Goal: Entertainment & Leisure: Browse casually

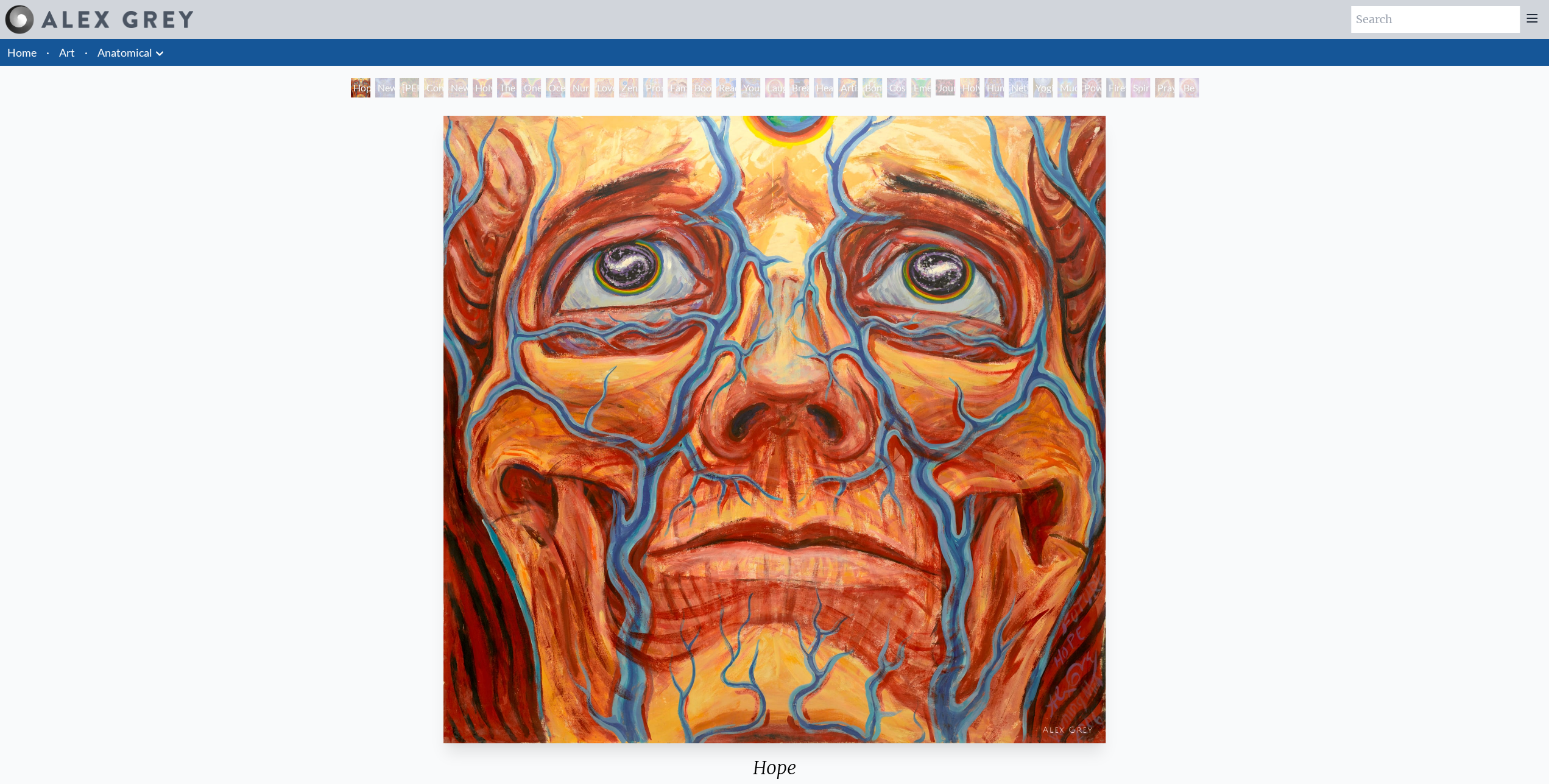
click at [1267, 614] on div "Hope 2006, acrylic on canvas, 96 x 96 in. Visit the CoSM Shop" at bounding box center [775, 500] width 1530 height 779
click at [375, 83] on div "New Man [DEMOGRAPHIC_DATA]: [DEMOGRAPHIC_DATA] Mind" at bounding box center [384, 87] width 19 height 19
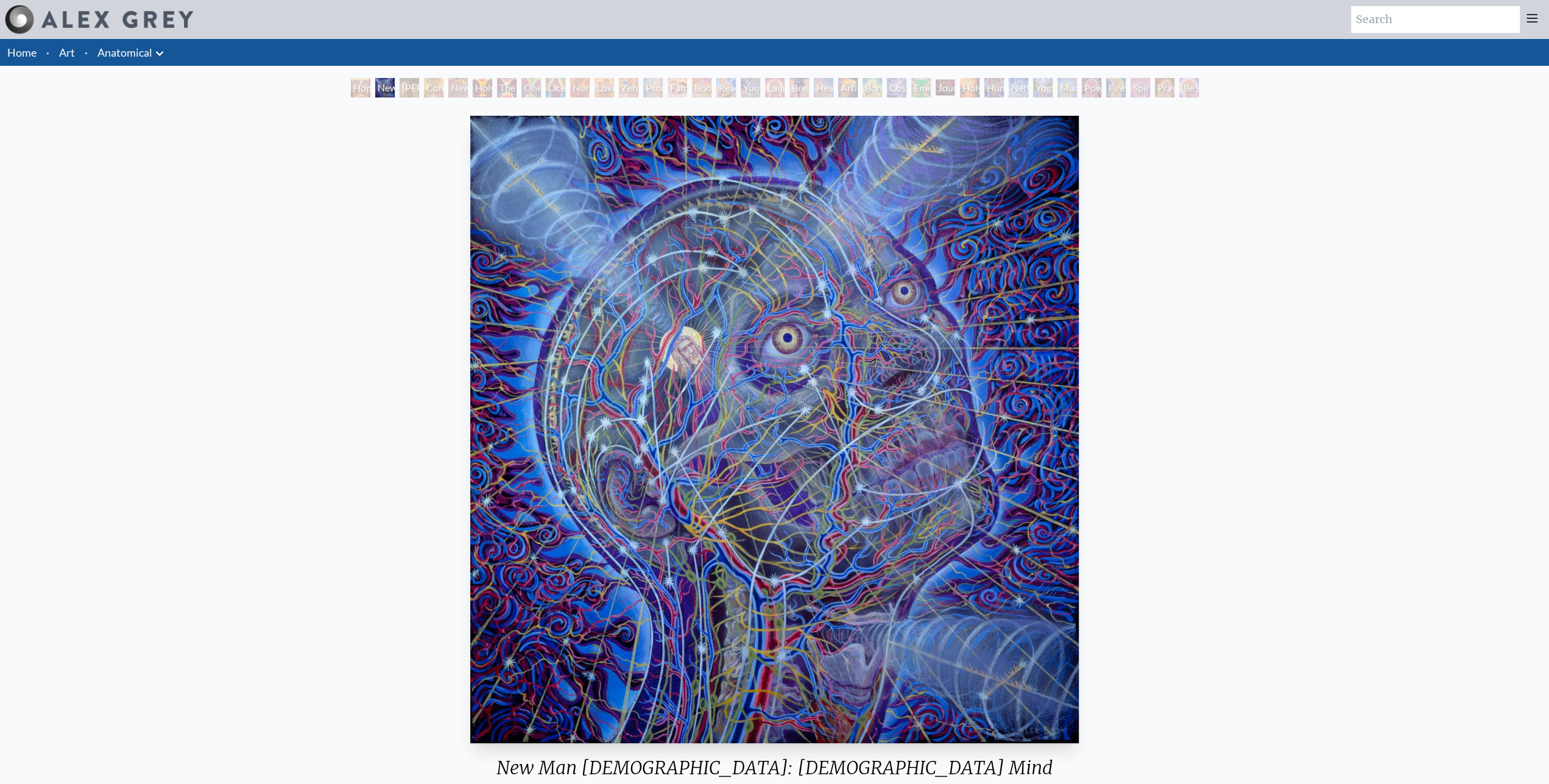
click at [401, 87] on div "[PERSON_NAME] & Eve" at bounding box center [409, 87] width 19 height 19
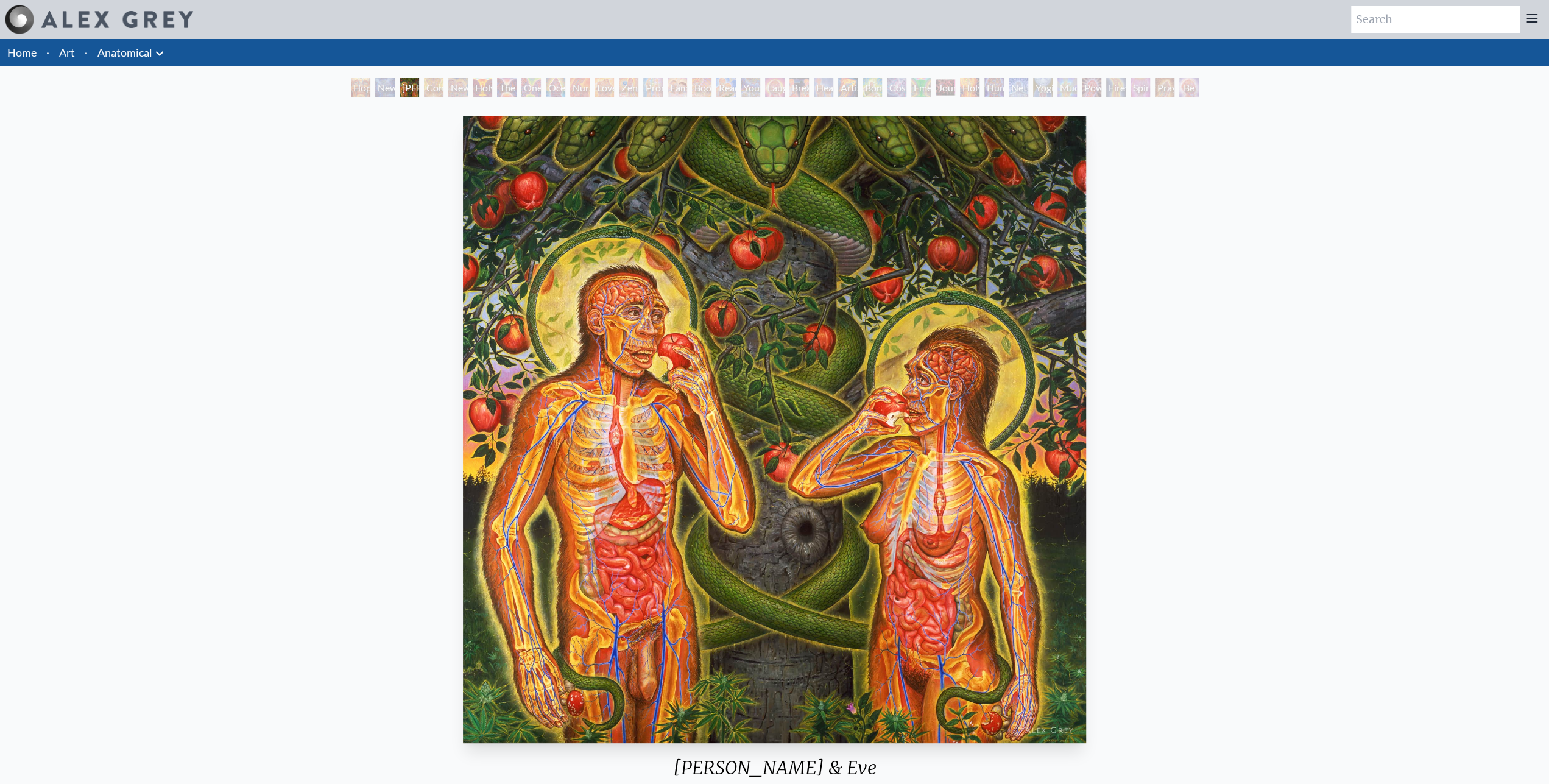
click at [400, 88] on div "[PERSON_NAME] & Eve" at bounding box center [409, 87] width 19 height 19
click at [458, 88] on div "New Man New Woman" at bounding box center [457, 87] width 19 height 19
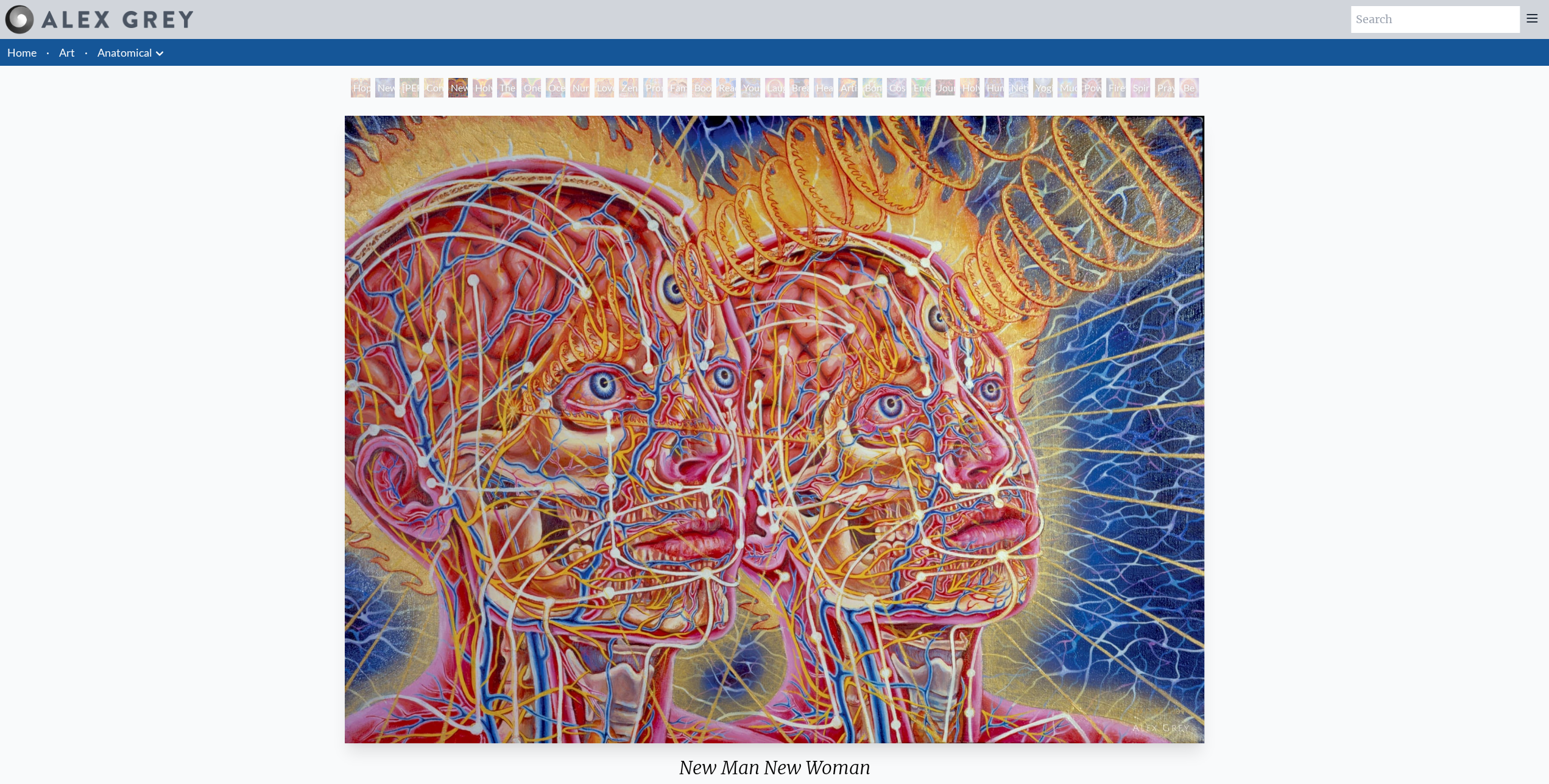
click at [473, 89] on div "Holy Grail" at bounding box center [482, 87] width 19 height 19
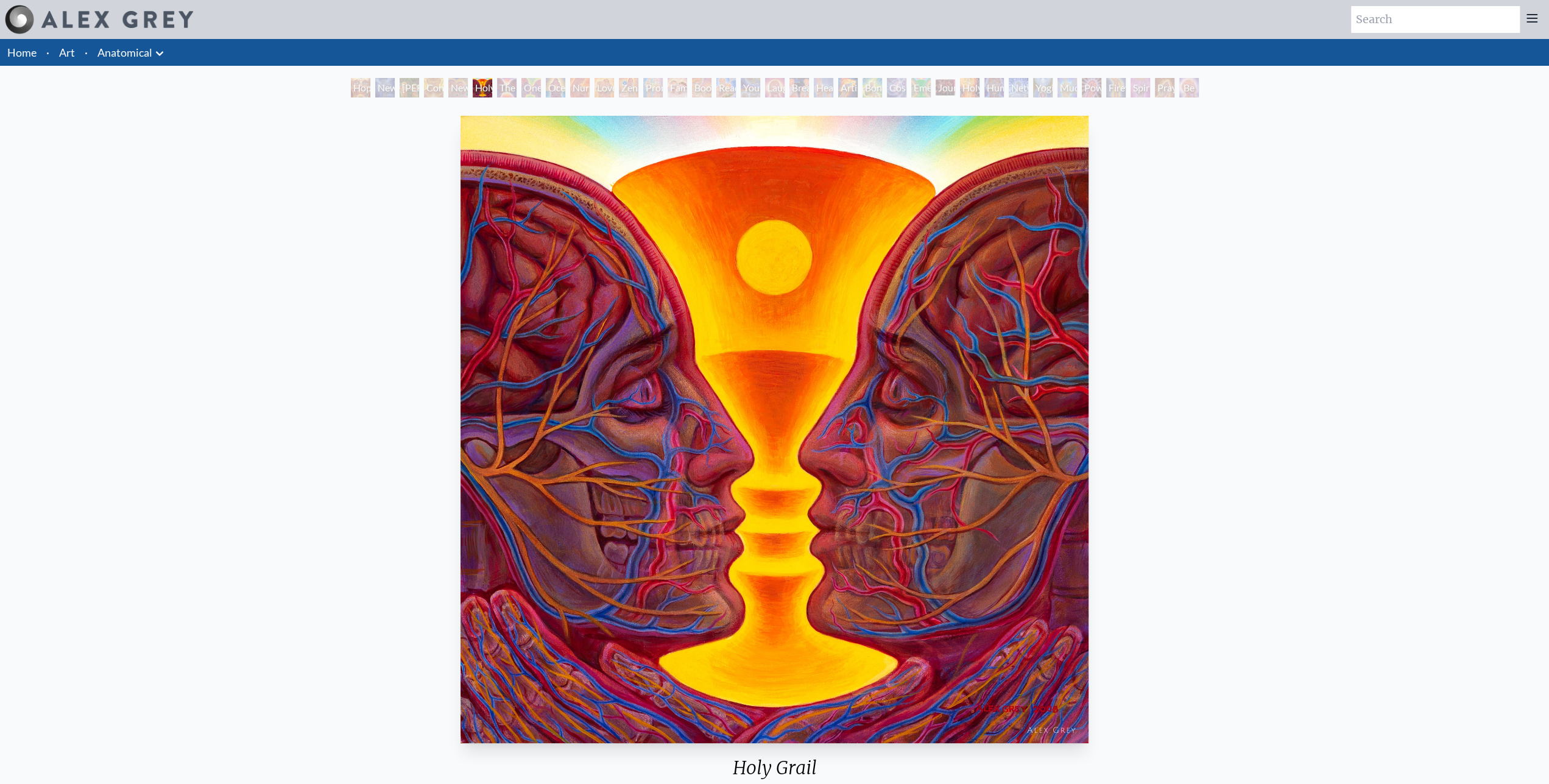
click at [516, 83] on div "The Kiss" at bounding box center [506, 87] width 19 height 19
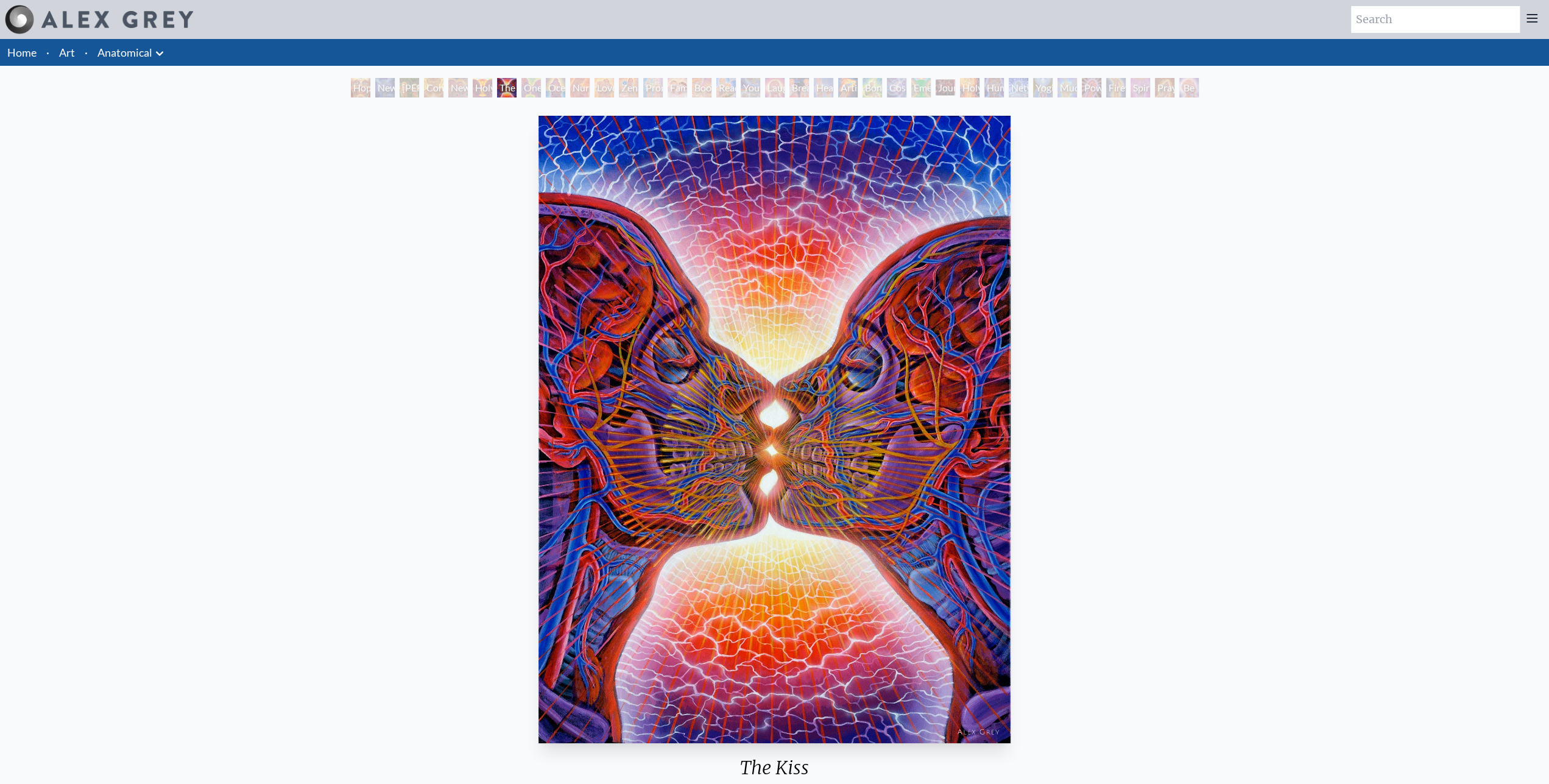
click at [539, 83] on div "One Taste" at bounding box center [531, 87] width 19 height 19
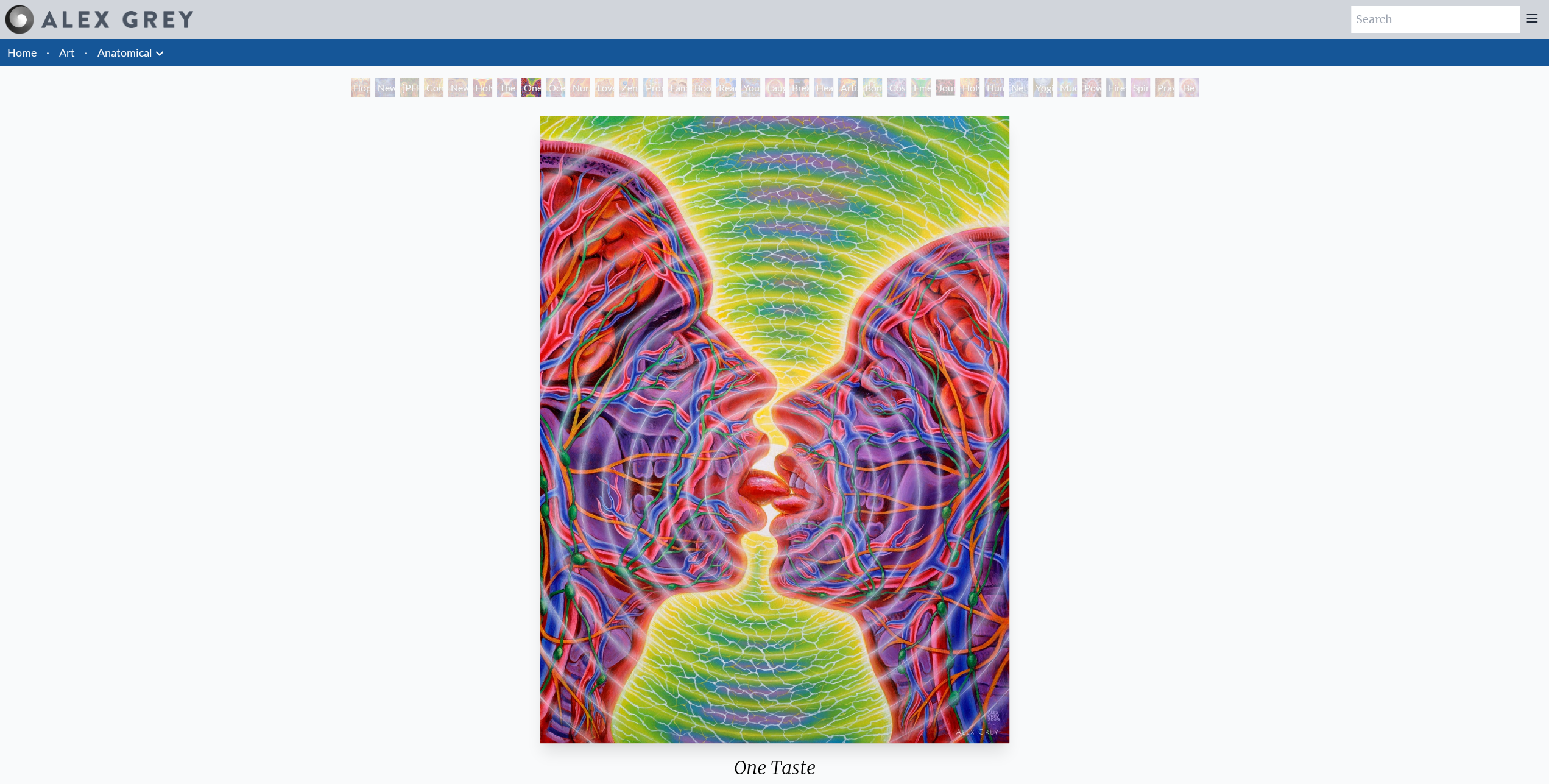
click at [566, 89] on div "Ocean of Love Bliss" at bounding box center [555, 87] width 19 height 19
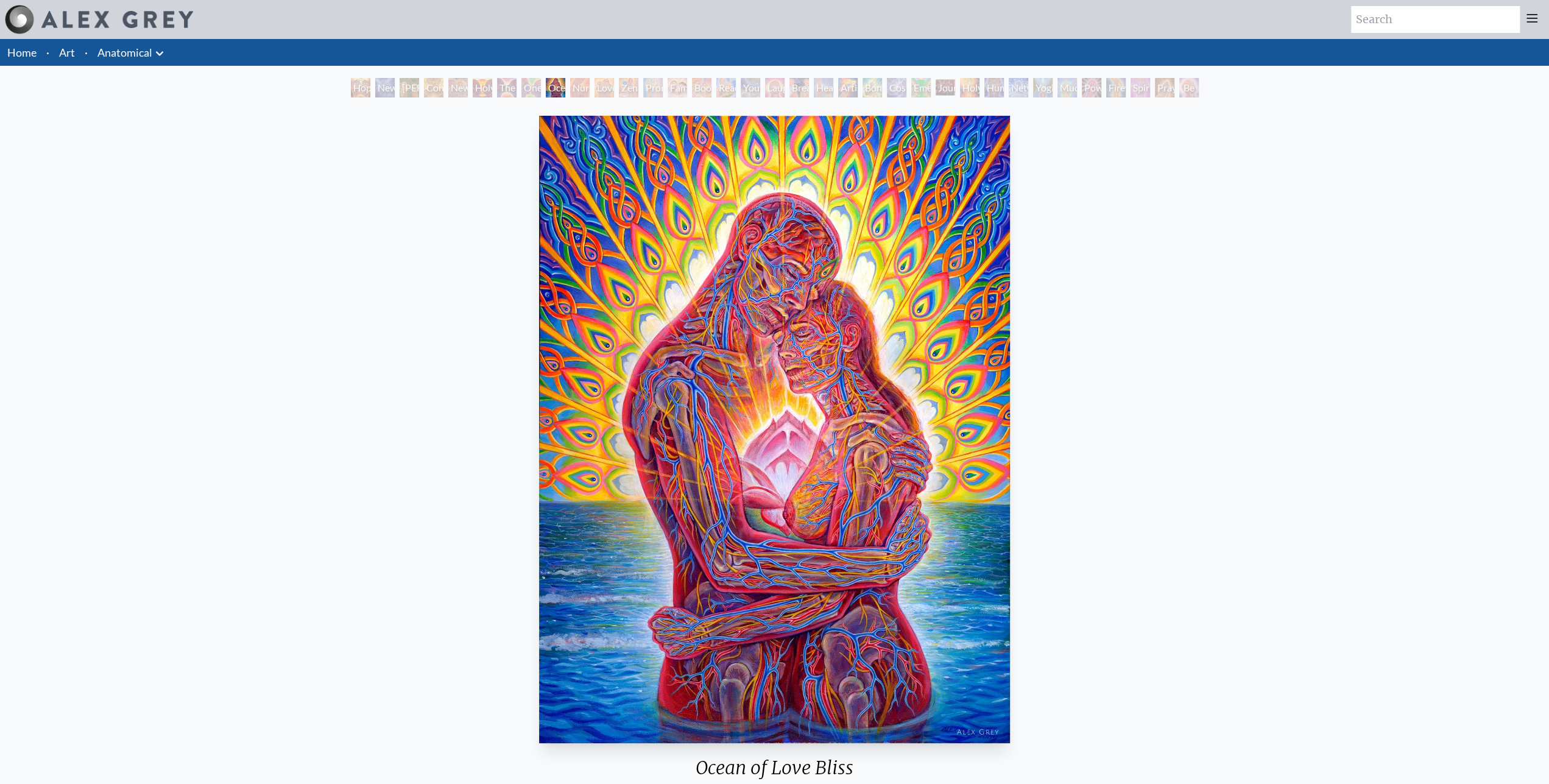
click at [577, 88] on div "Nursing" at bounding box center [580, 87] width 19 height 19
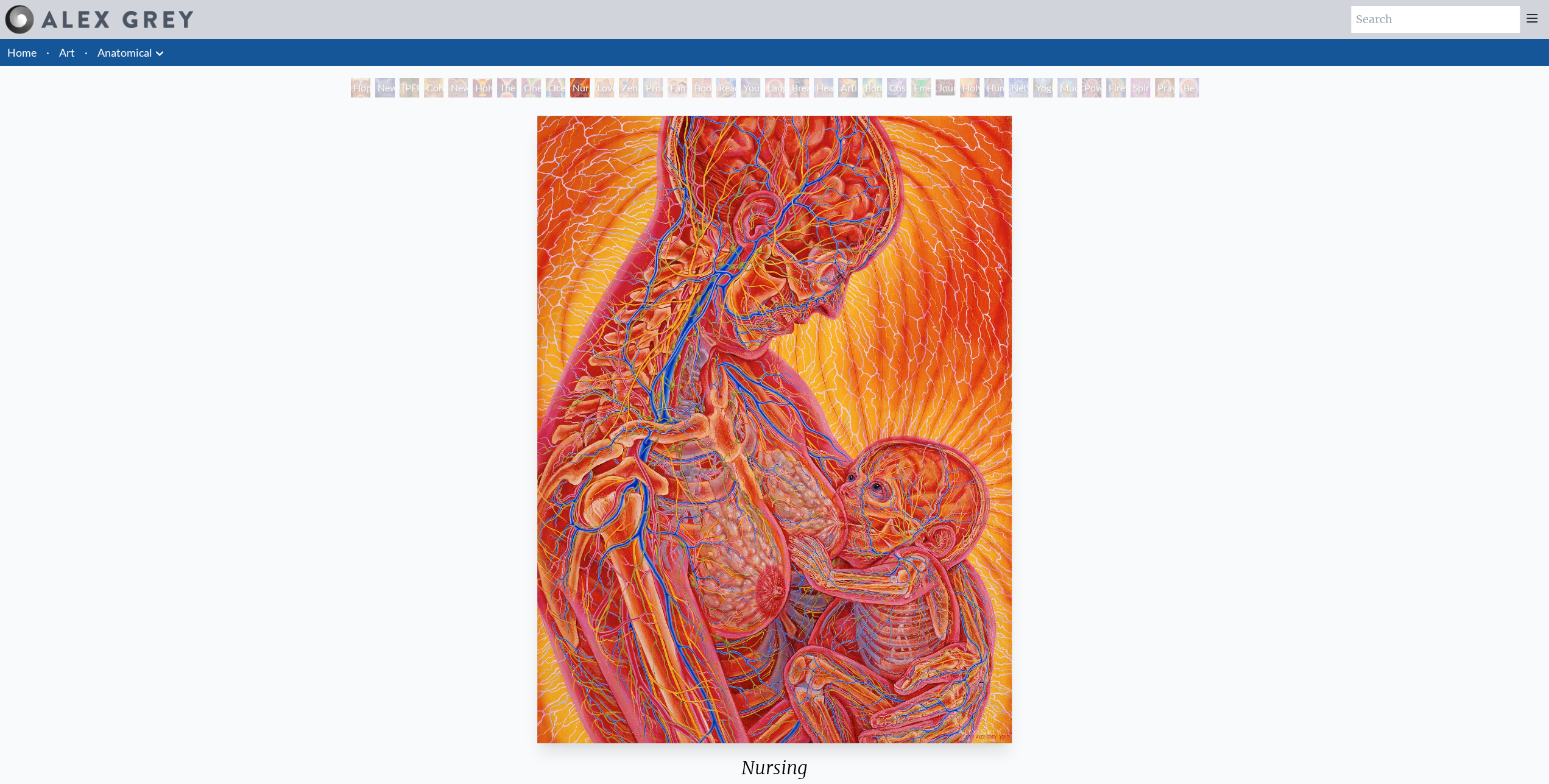
click at [610, 88] on div "Love Circuit" at bounding box center [604, 87] width 19 height 19
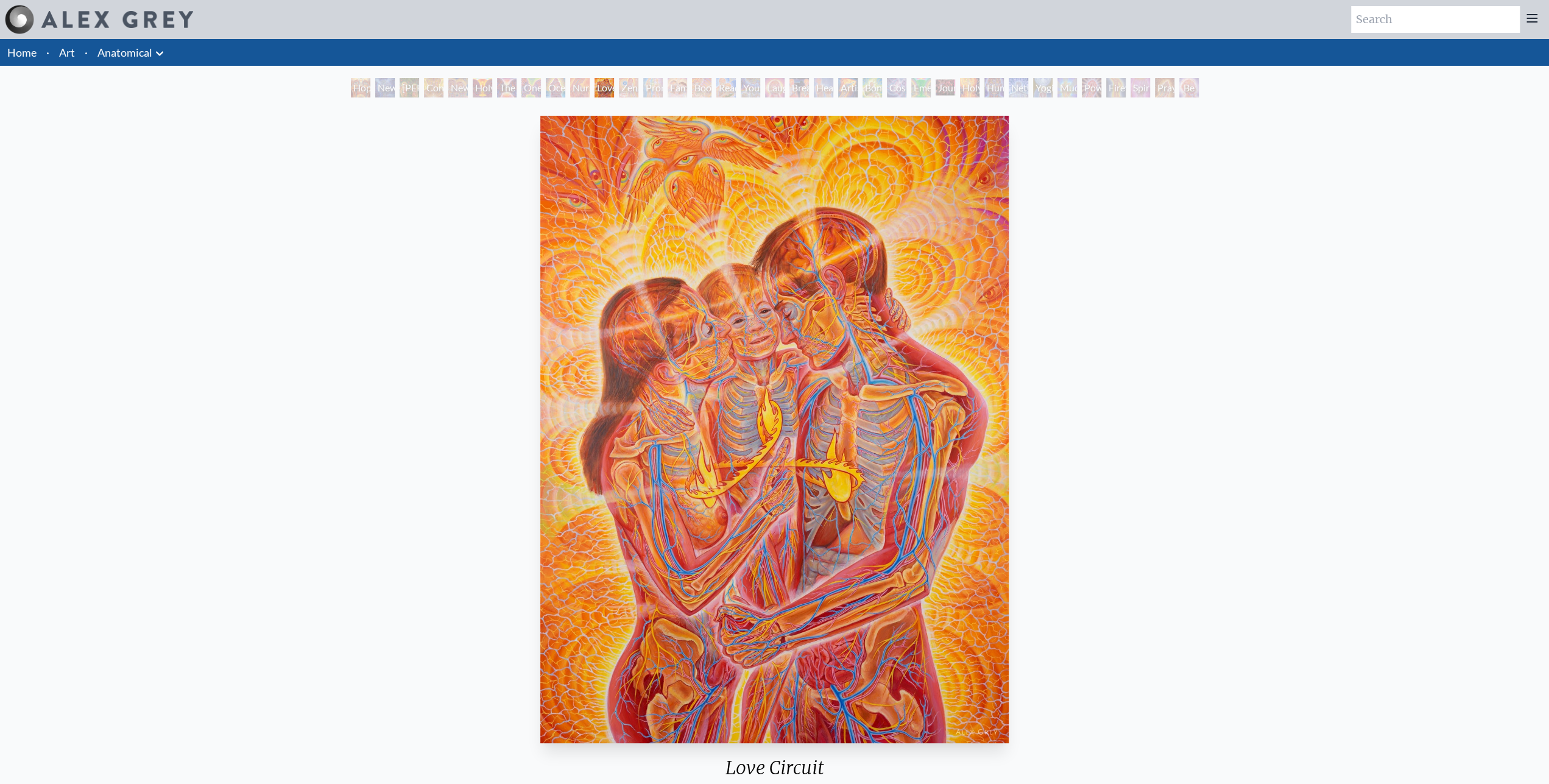
click at [638, 88] on div "Zena Lotus" at bounding box center [628, 87] width 19 height 19
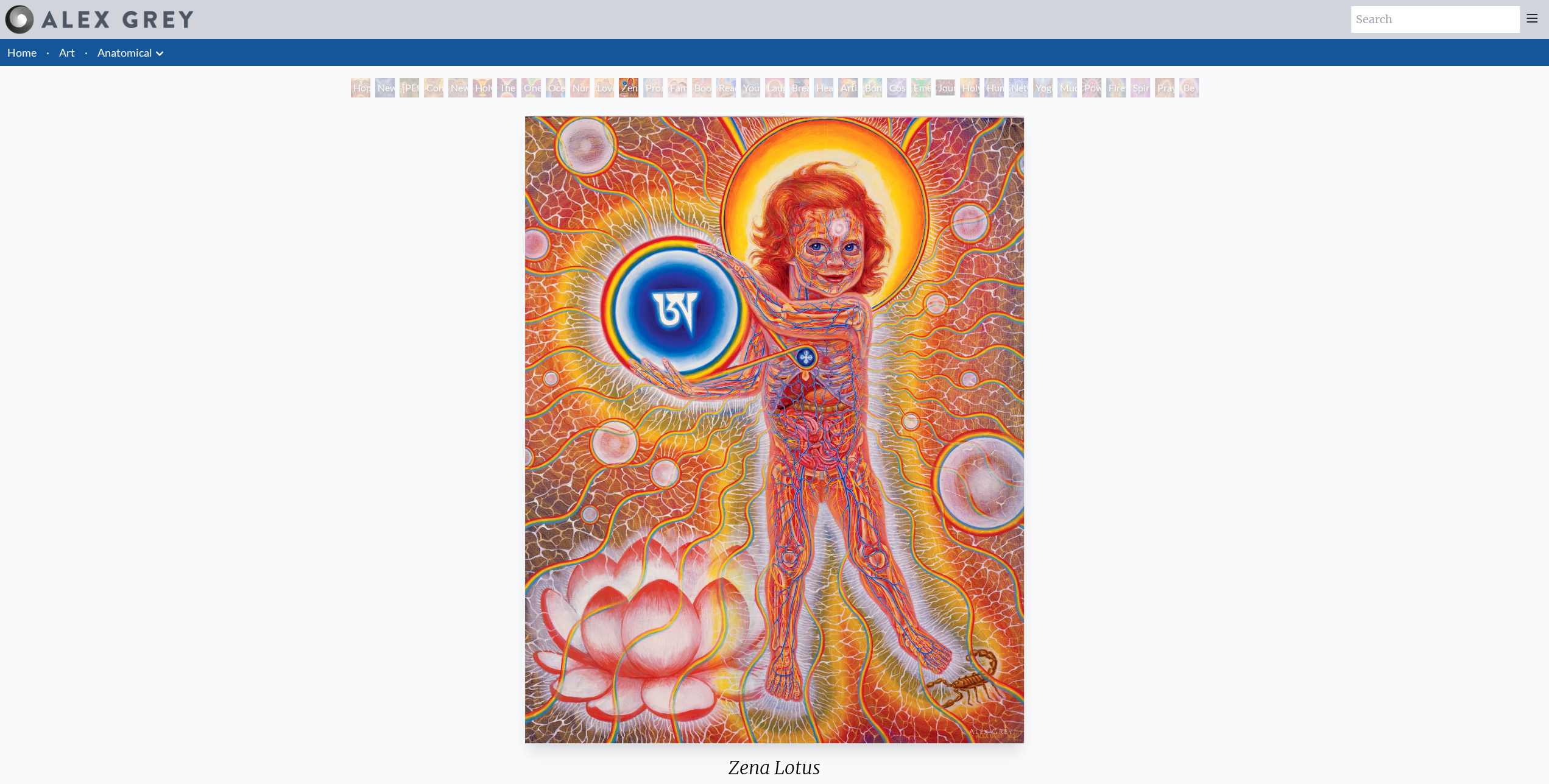
click at [661, 88] on div "Promise" at bounding box center [653, 87] width 19 height 19
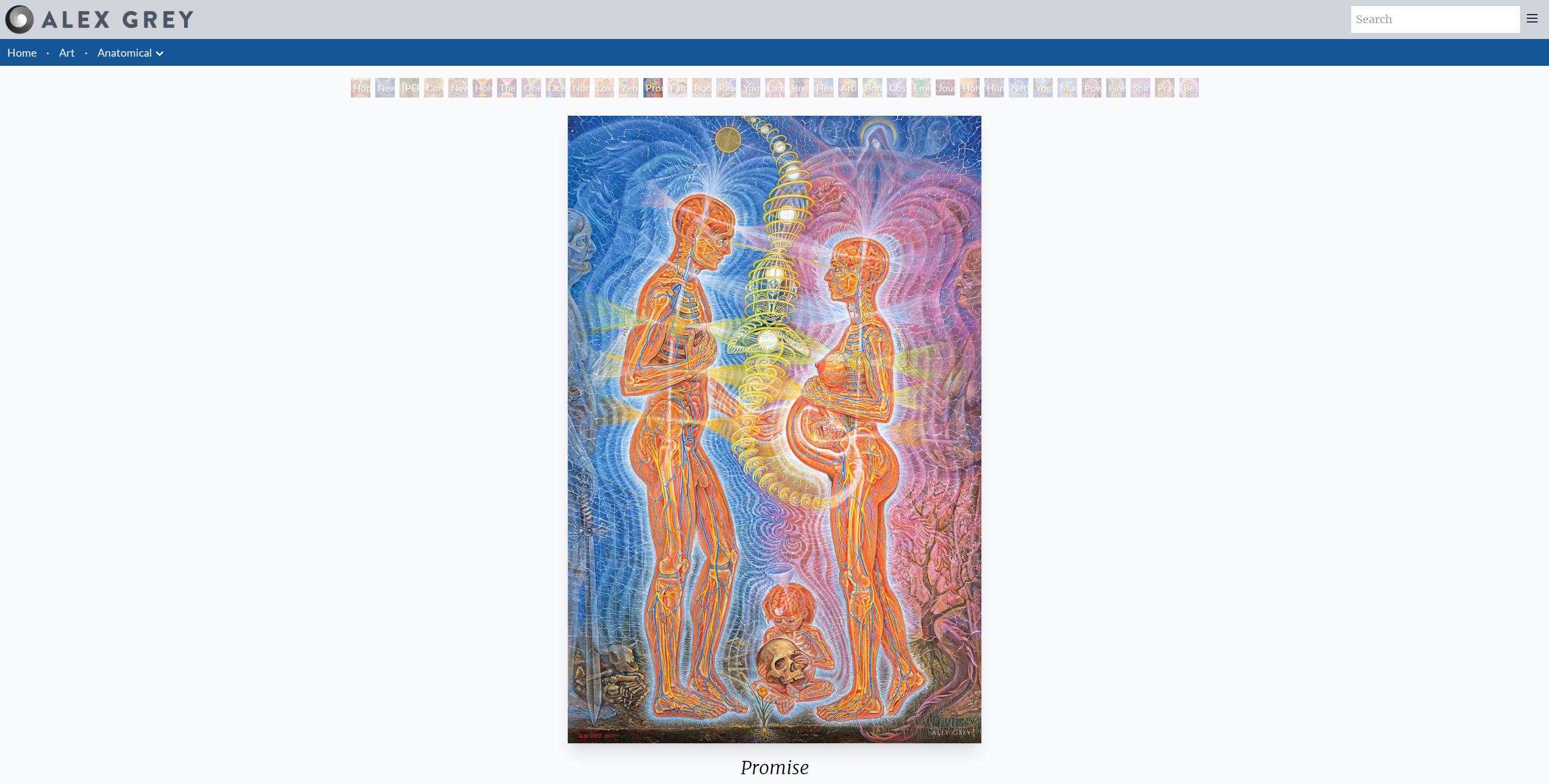
click at [687, 86] on div "Family" at bounding box center [677, 87] width 19 height 19
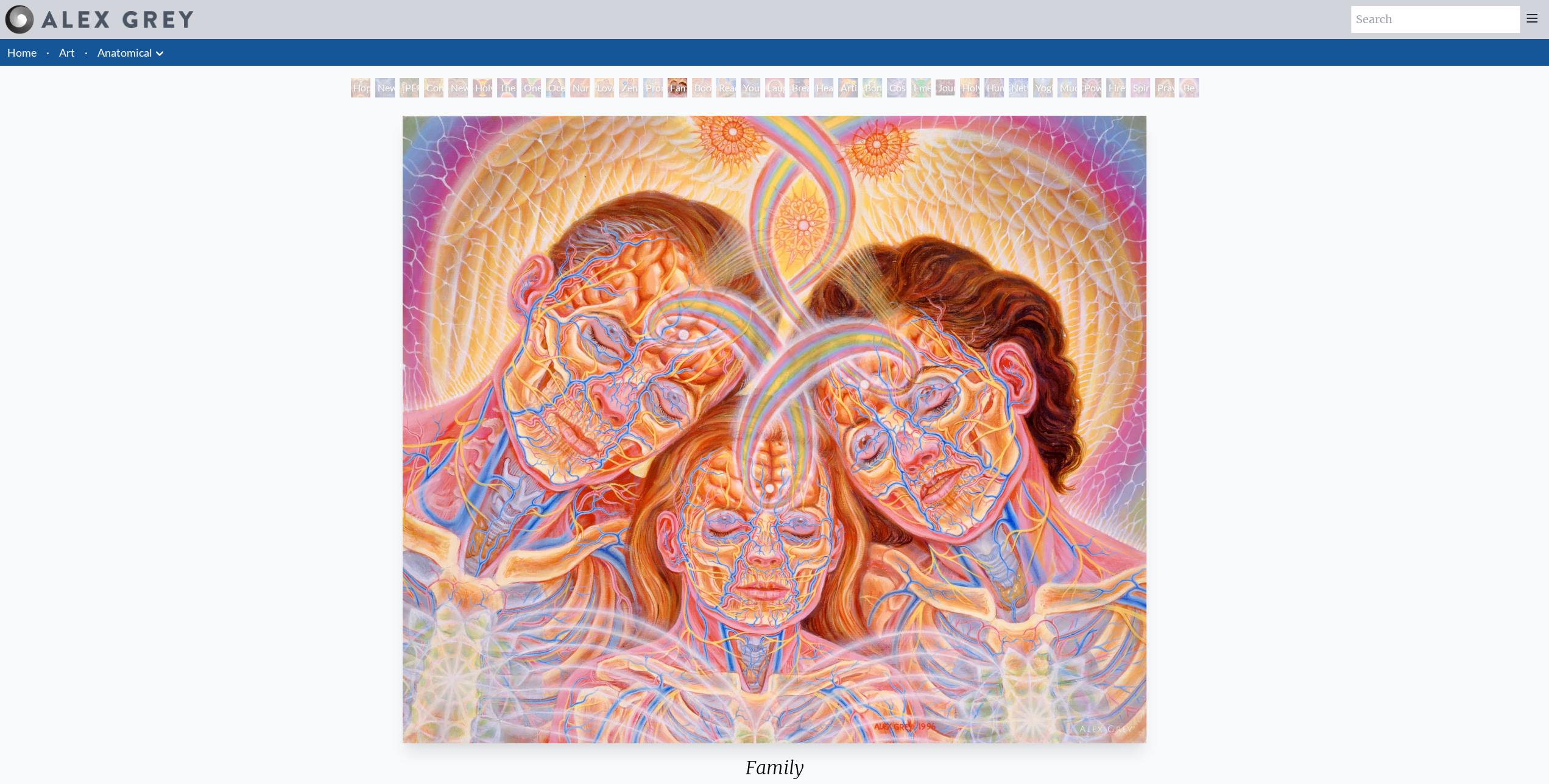
click at [711, 86] on div "Boo-boo" at bounding box center [701, 87] width 19 height 19
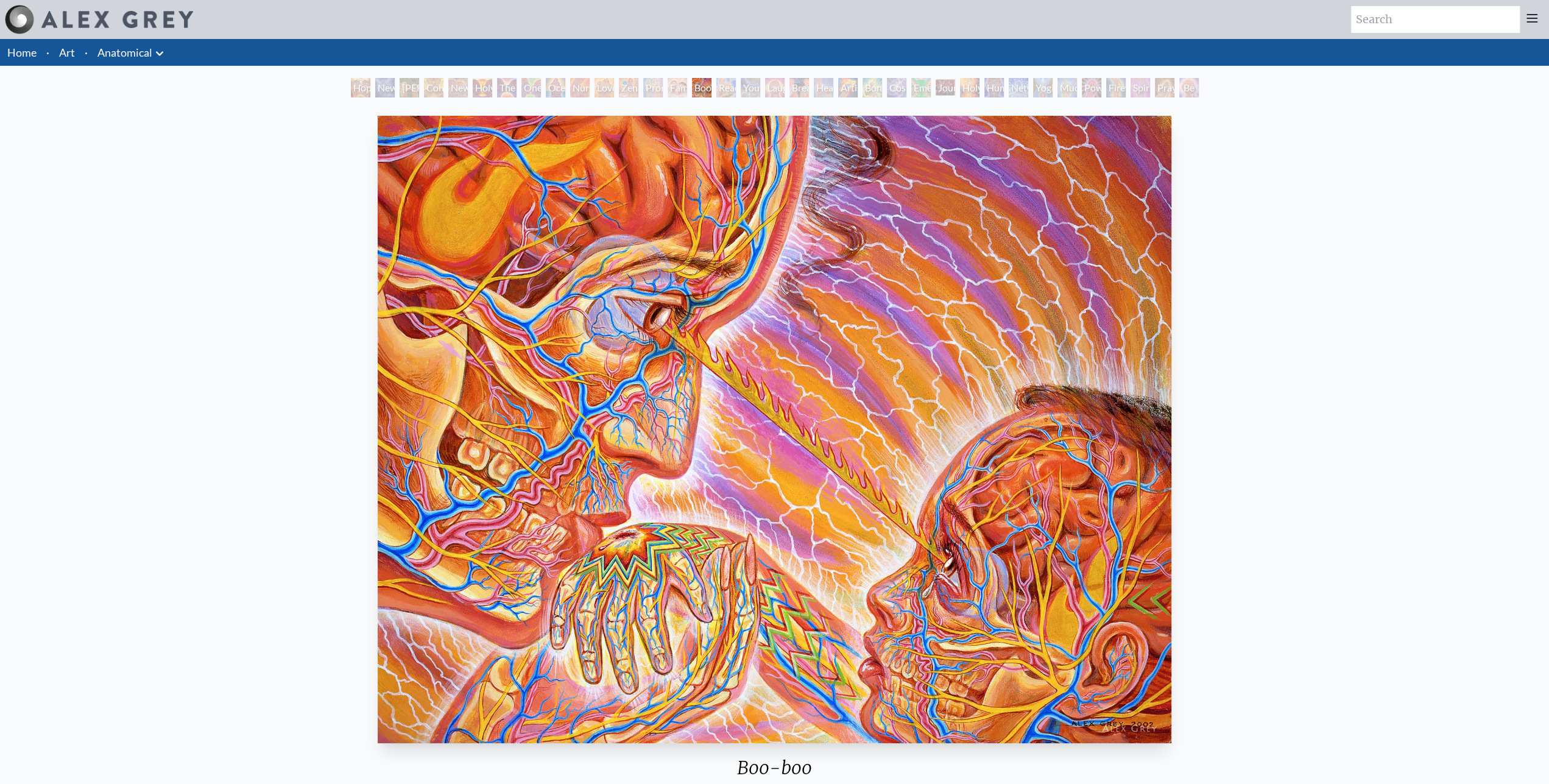
click at [735, 86] on div "Reading" at bounding box center [726, 87] width 19 height 19
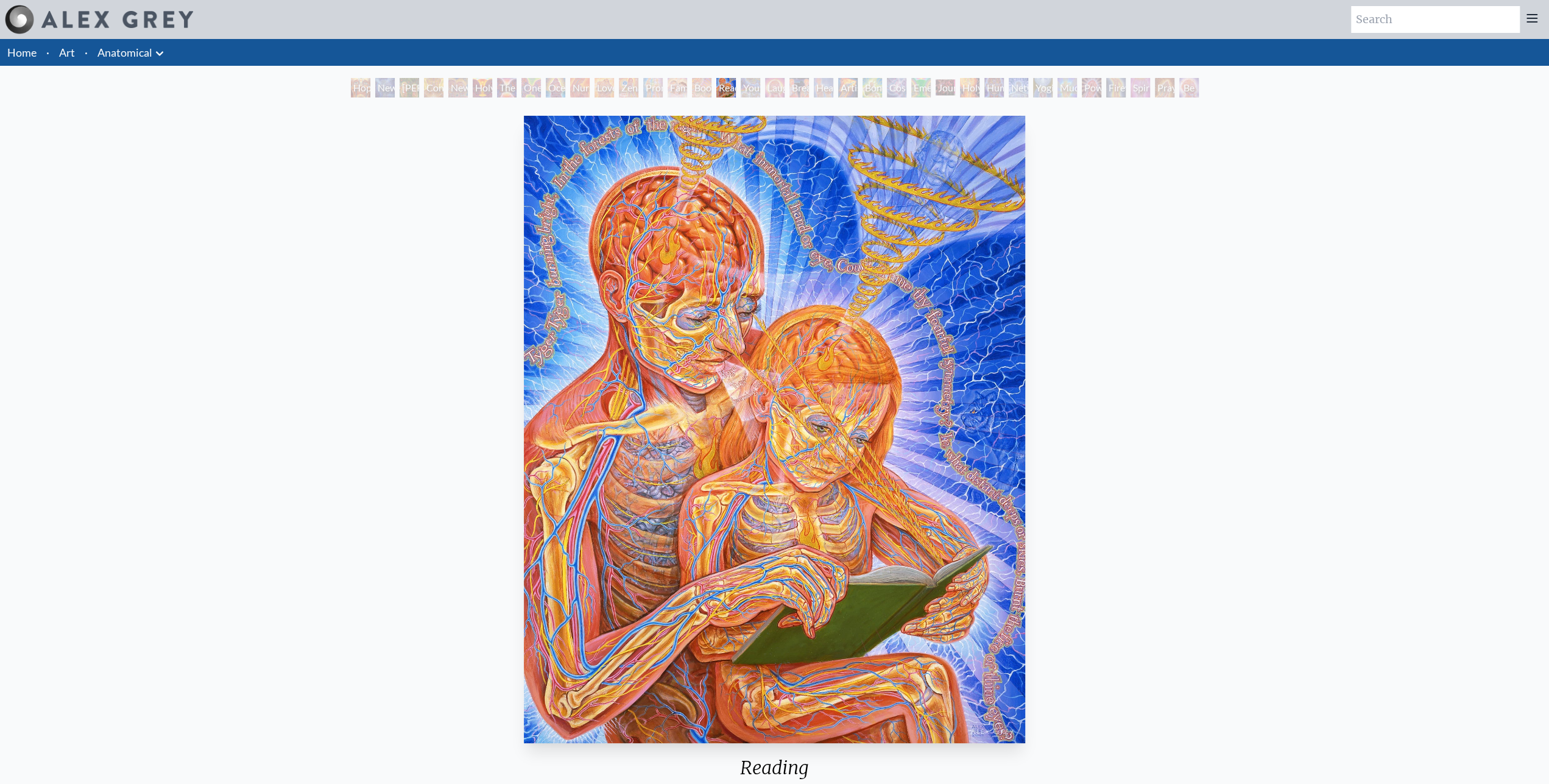
click at [760, 86] on div "Young & Old" at bounding box center [750, 87] width 19 height 19
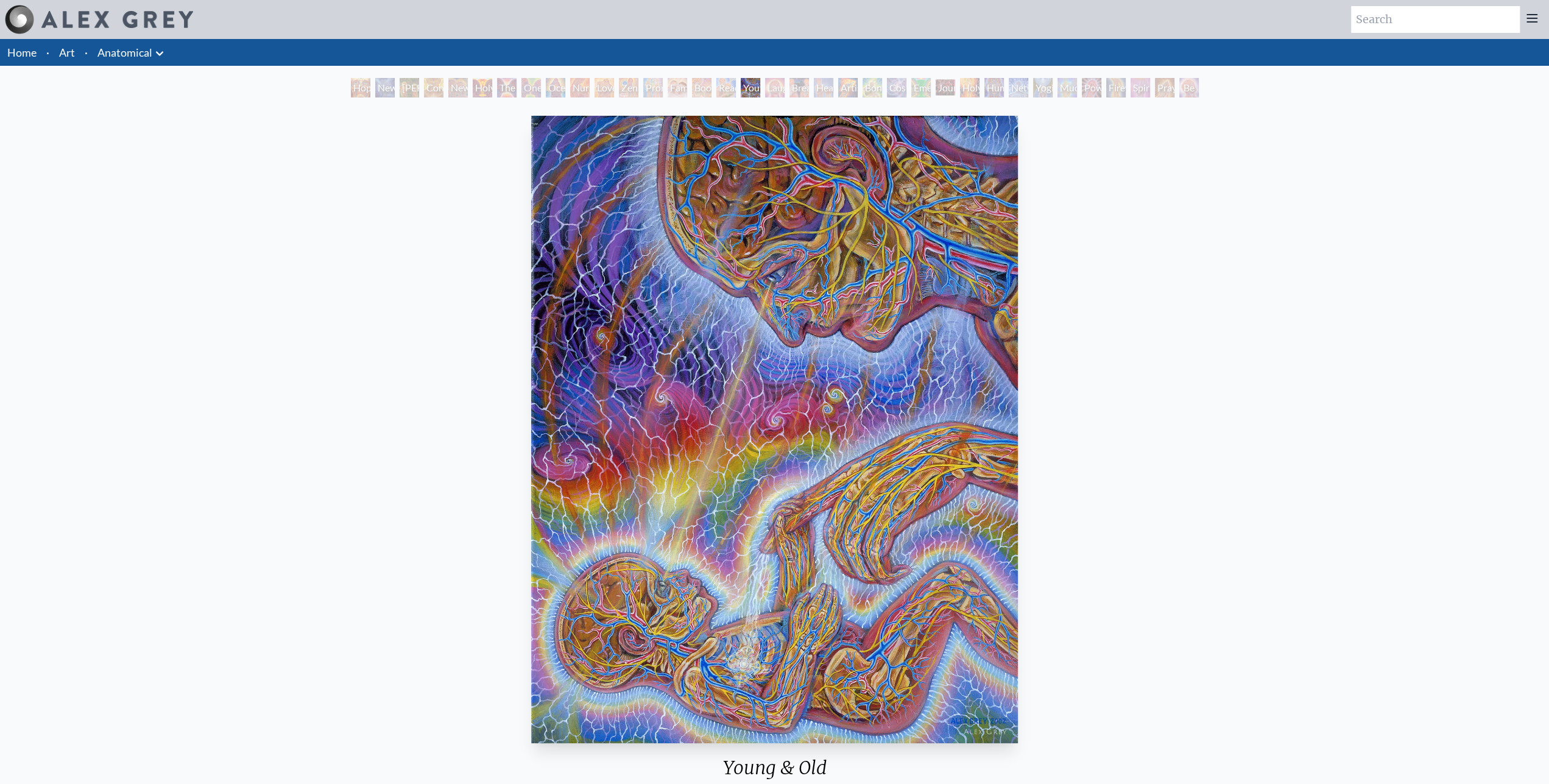
click at [767, 89] on div "Laughing Man" at bounding box center [774, 87] width 19 height 19
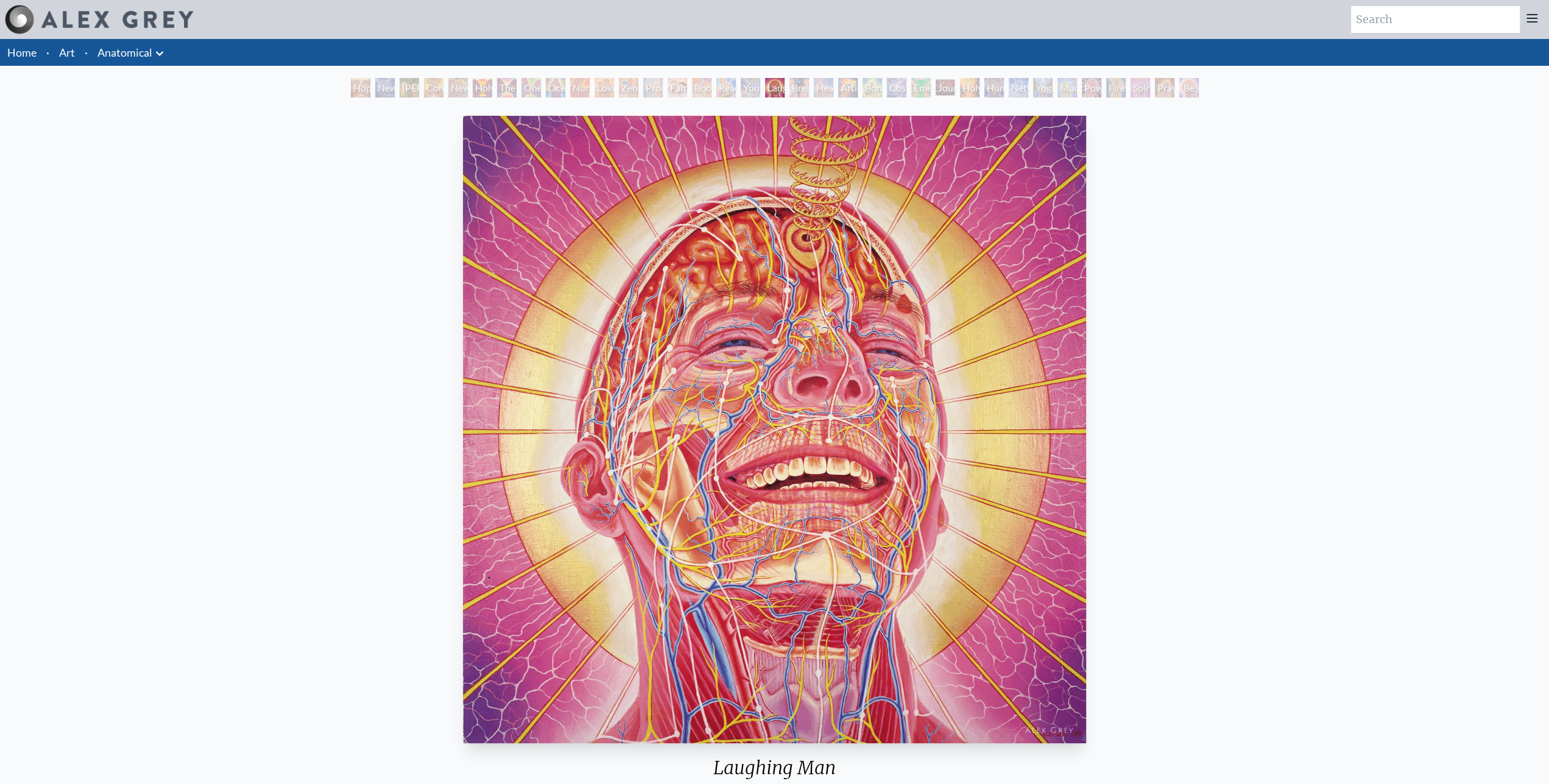
click at [801, 89] on div "Breathing" at bounding box center [799, 87] width 19 height 19
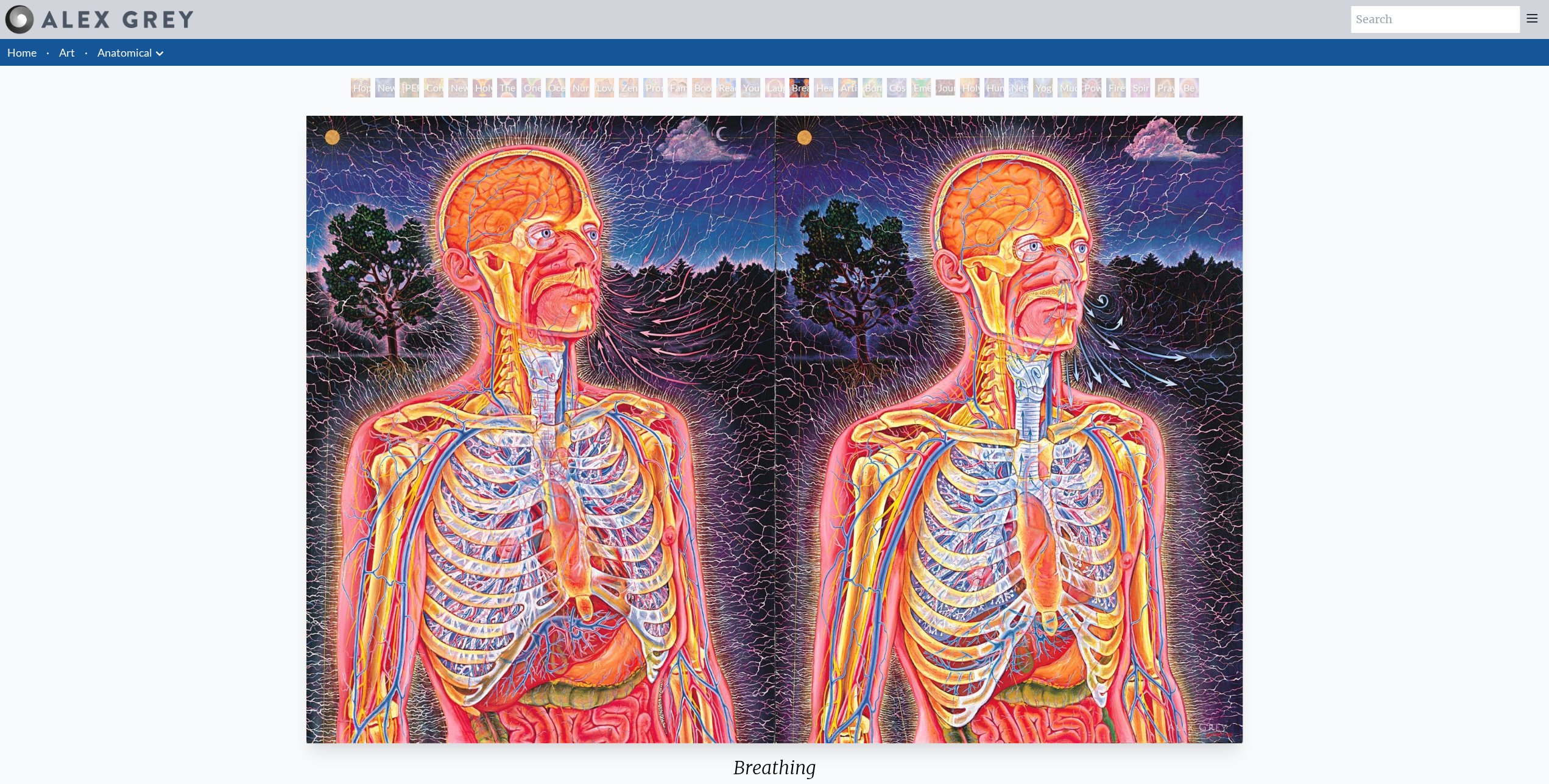
click at [829, 88] on div "Healing" at bounding box center [823, 87] width 19 height 19
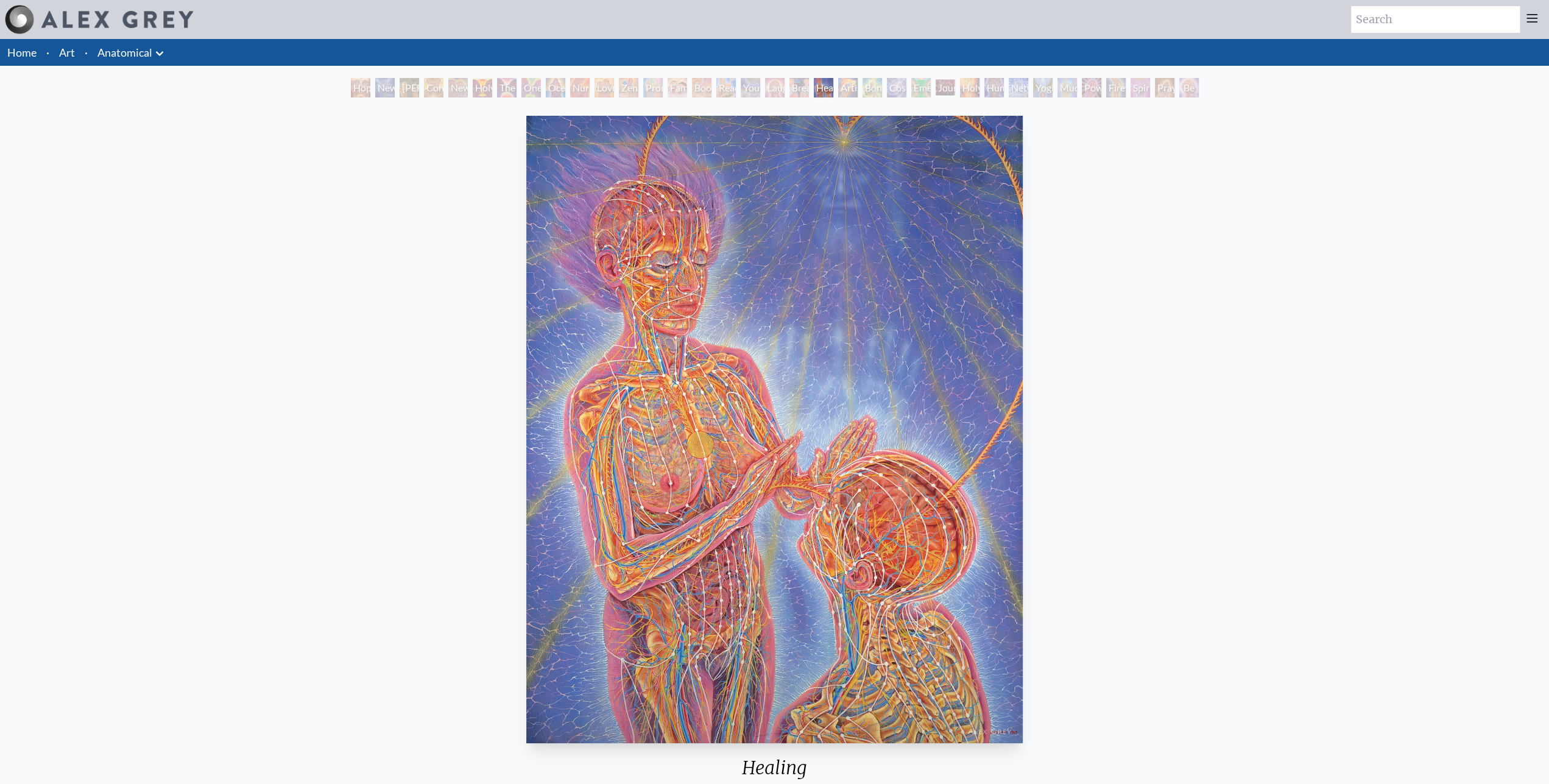
click at [857, 88] on div "Artist's Hand" at bounding box center [847, 87] width 19 height 19
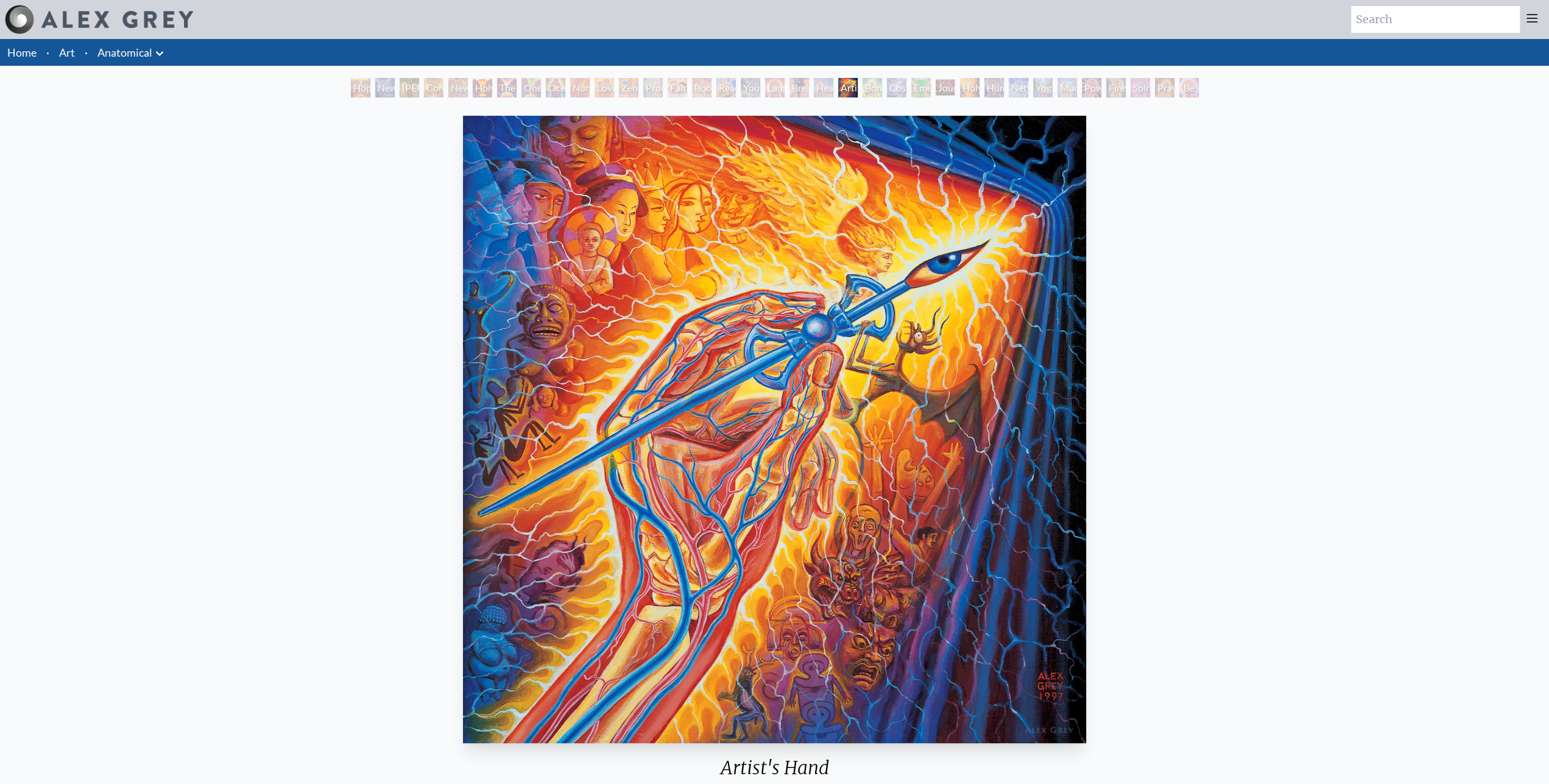
click at [906, 89] on div "Cosmic Lovers" at bounding box center [896, 87] width 19 height 19
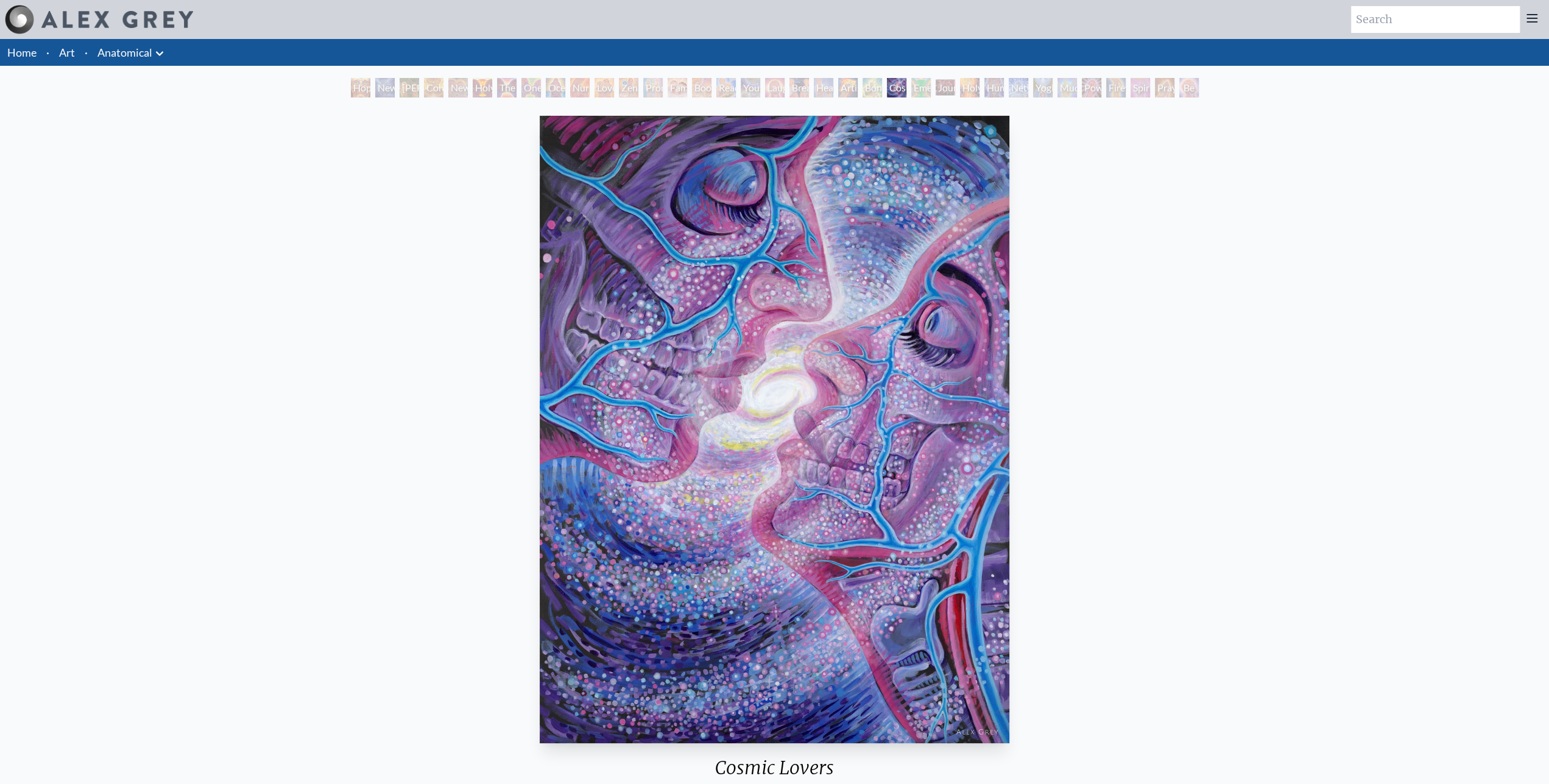
click at [865, 92] on div "Bond" at bounding box center [872, 87] width 19 height 19
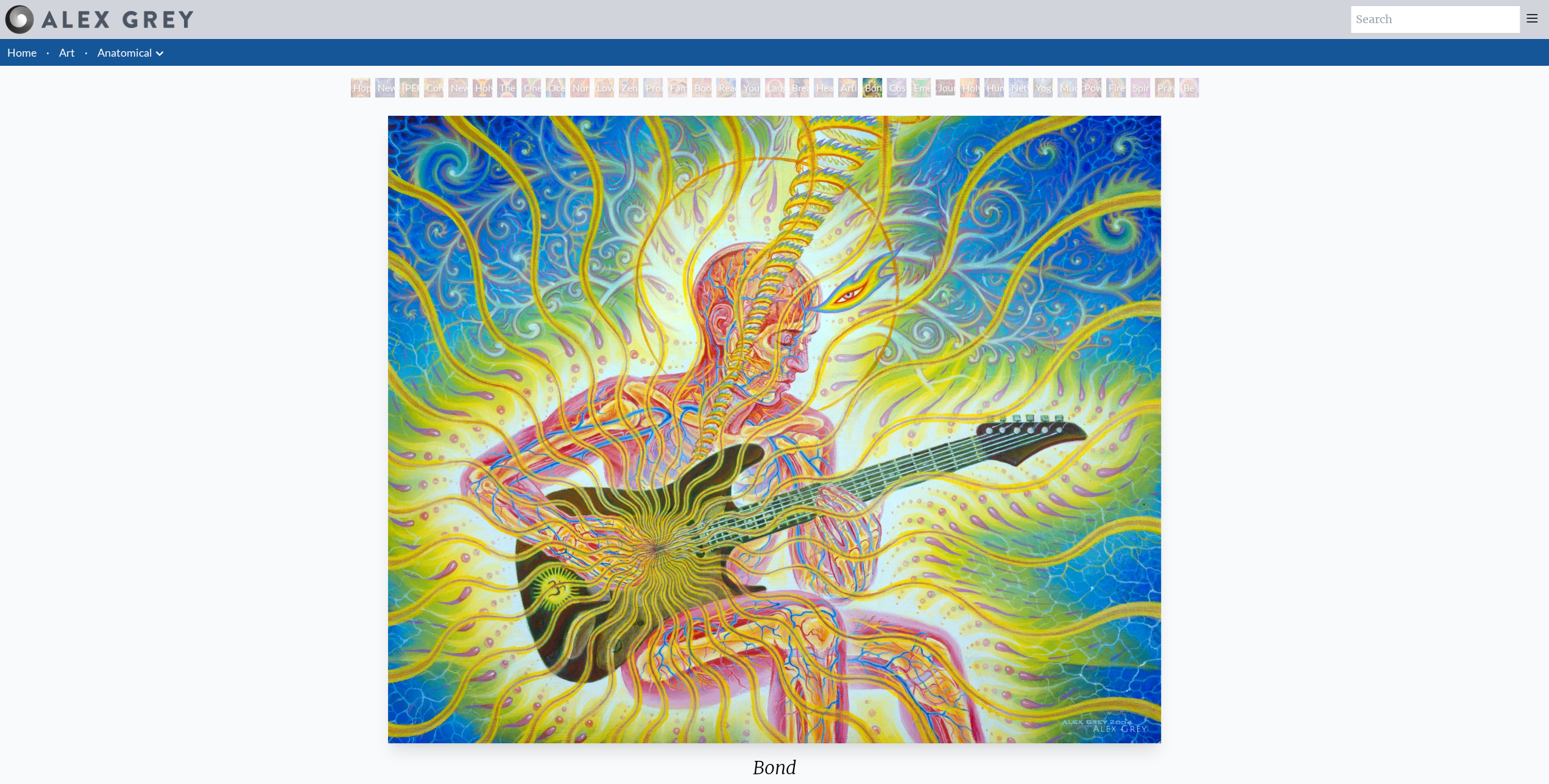
click at [902, 86] on div "Cosmic Lovers" at bounding box center [896, 87] width 19 height 19
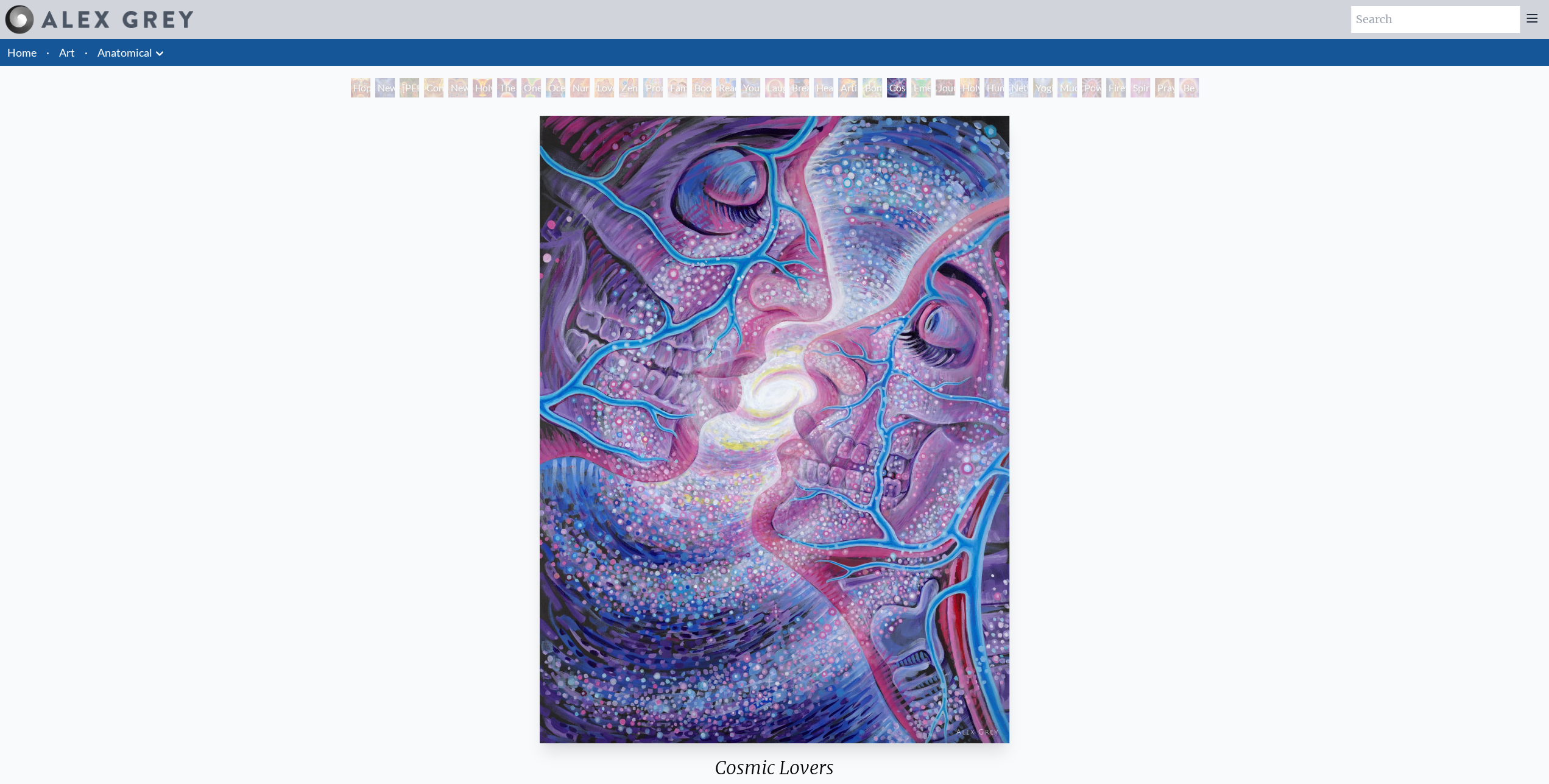
click at [940, 86] on div "Journey of the Wounded Healer" at bounding box center [944, 87] width 19 height 19
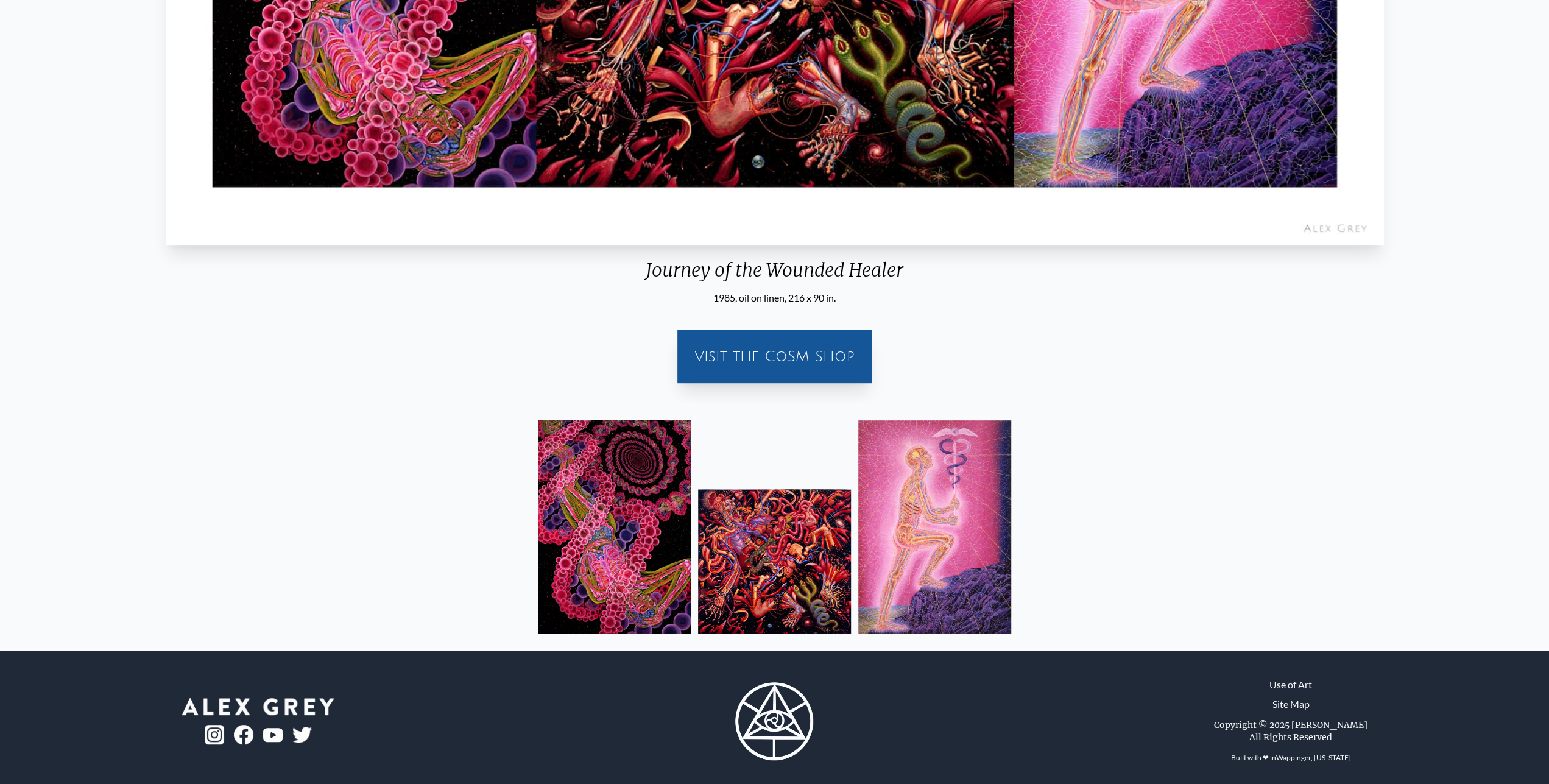
scroll to position [8, 0]
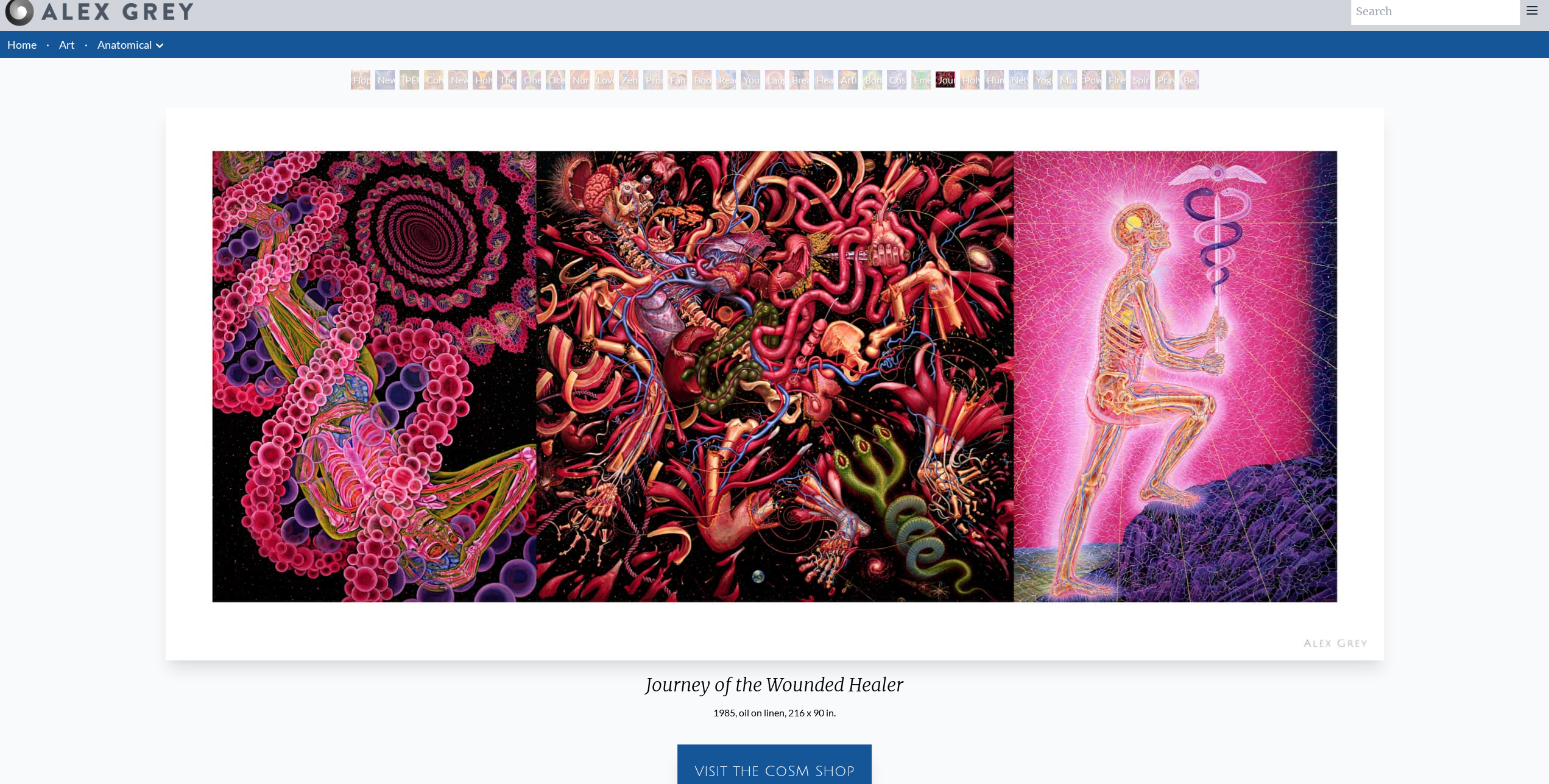
click at [1383, 367] on img "25 / 35" at bounding box center [775, 384] width 1218 height 552
click at [984, 75] on div "Human Geometry" at bounding box center [994, 79] width 19 height 19
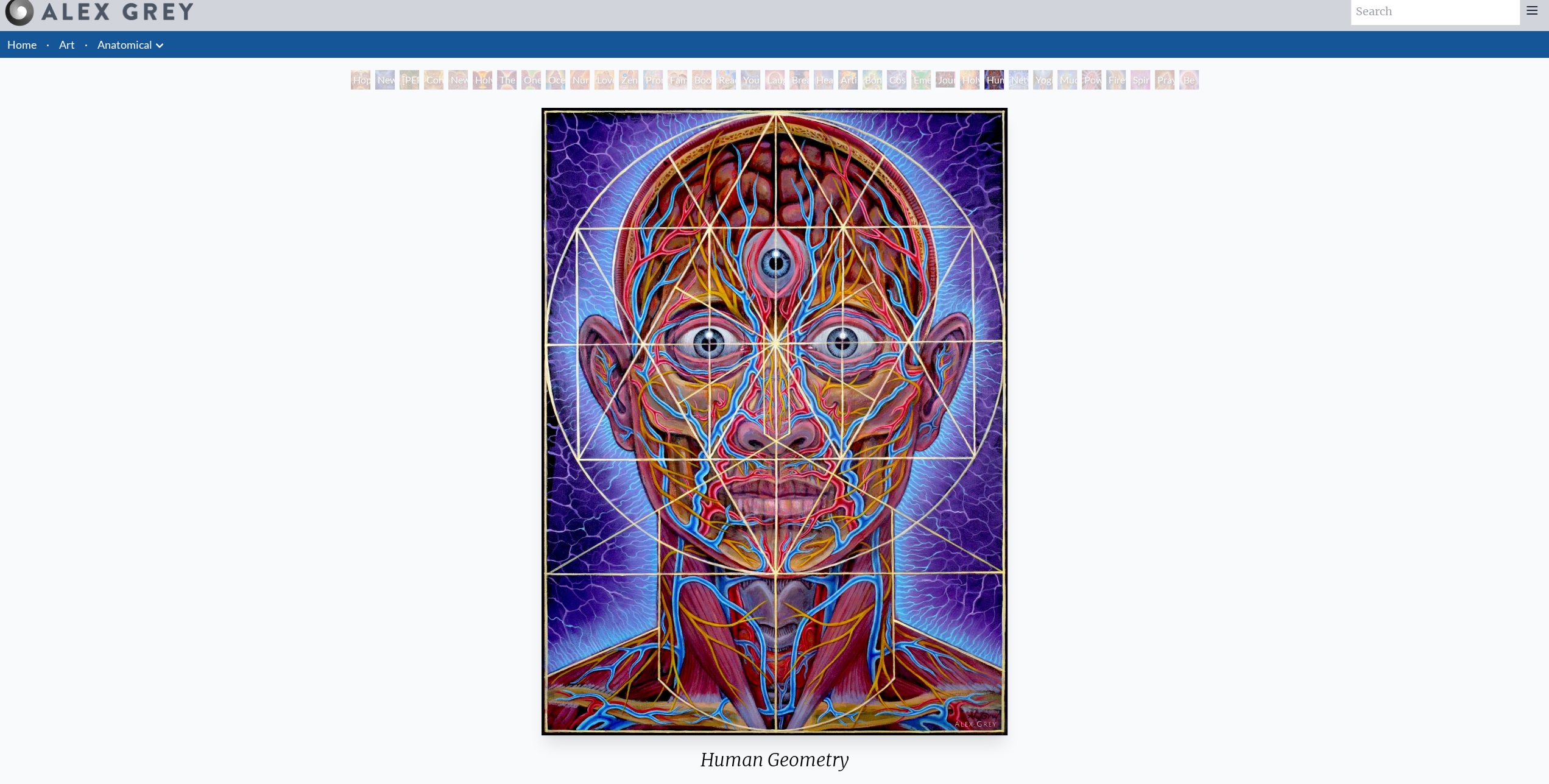
click at [972, 83] on div "Holy Fire" at bounding box center [969, 79] width 19 height 19
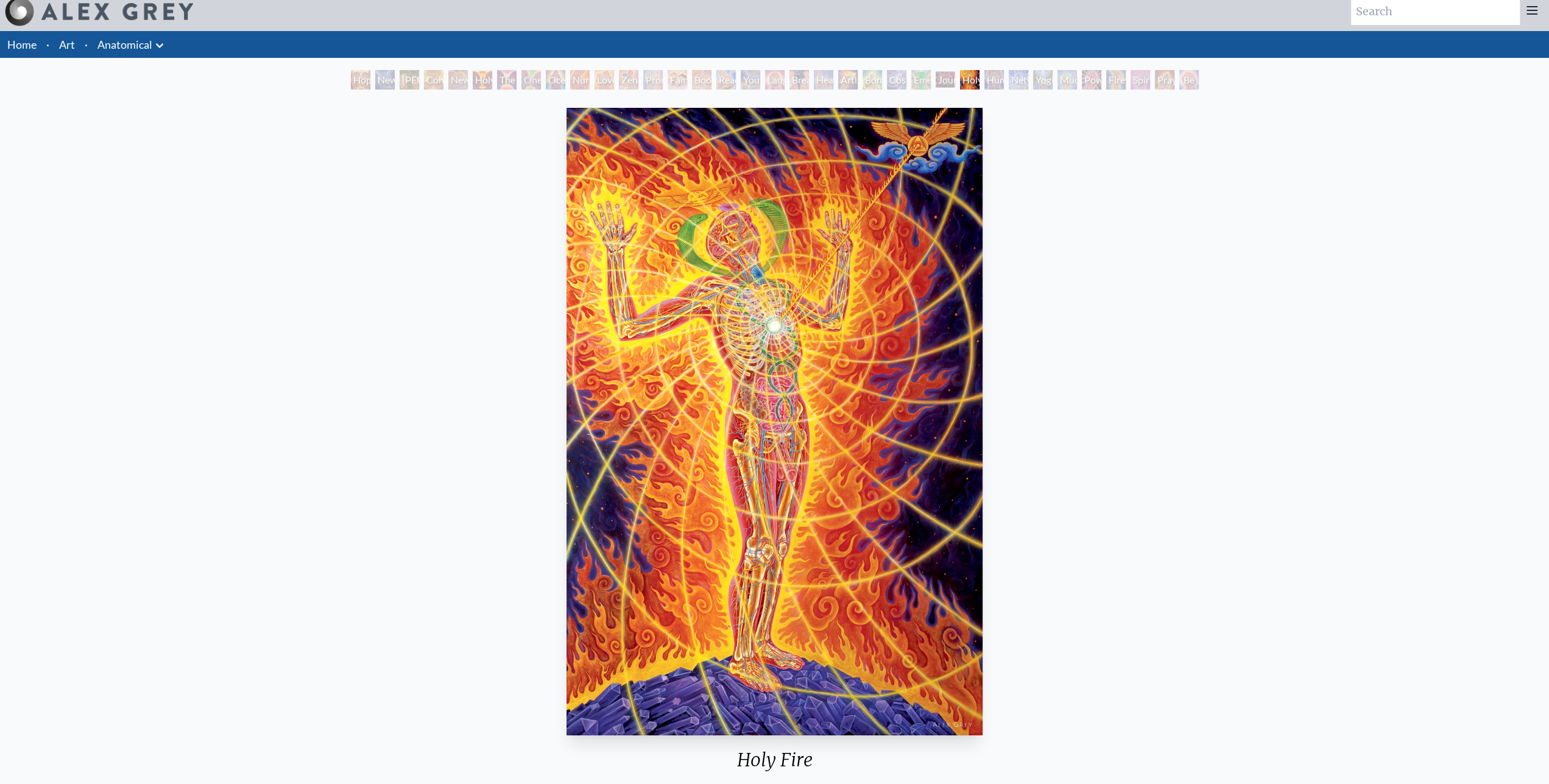
click at [1021, 83] on div "Networks" at bounding box center [1018, 79] width 19 height 19
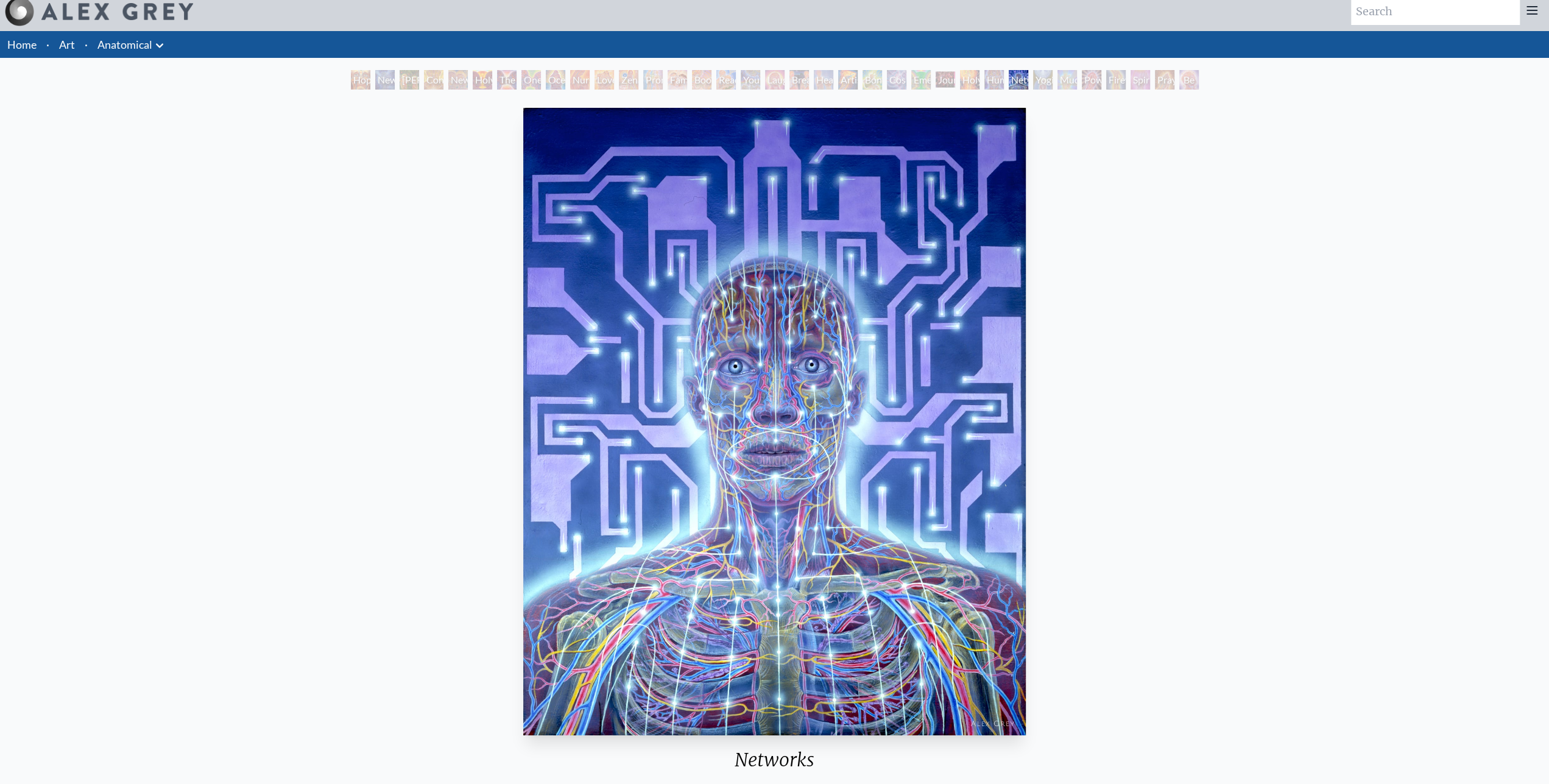
click at [1045, 83] on div "Yogi & the Möbius Sphere" at bounding box center [1043, 79] width 19 height 19
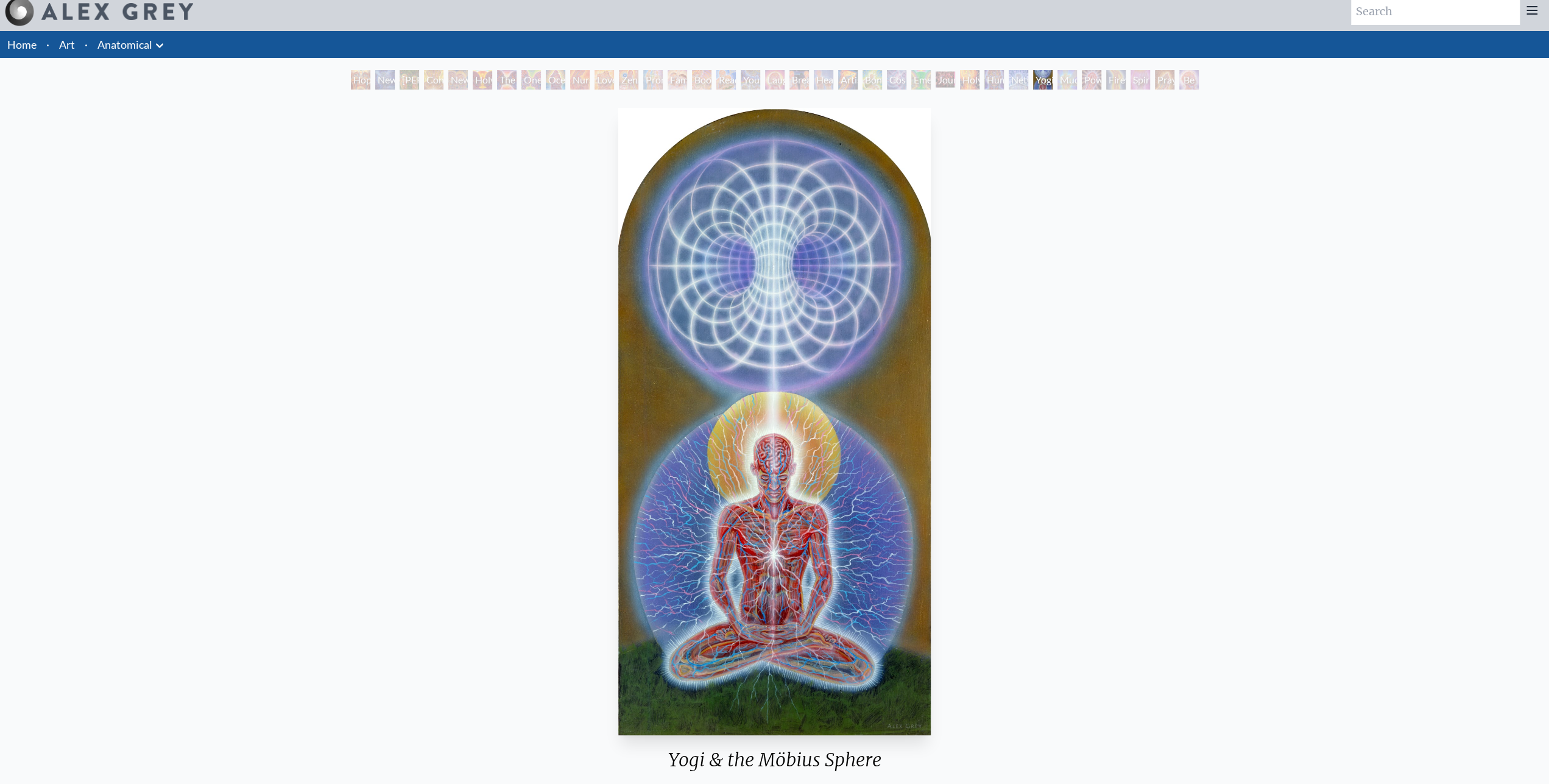
click at [1072, 86] on div "Mudra" at bounding box center [1067, 79] width 19 height 19
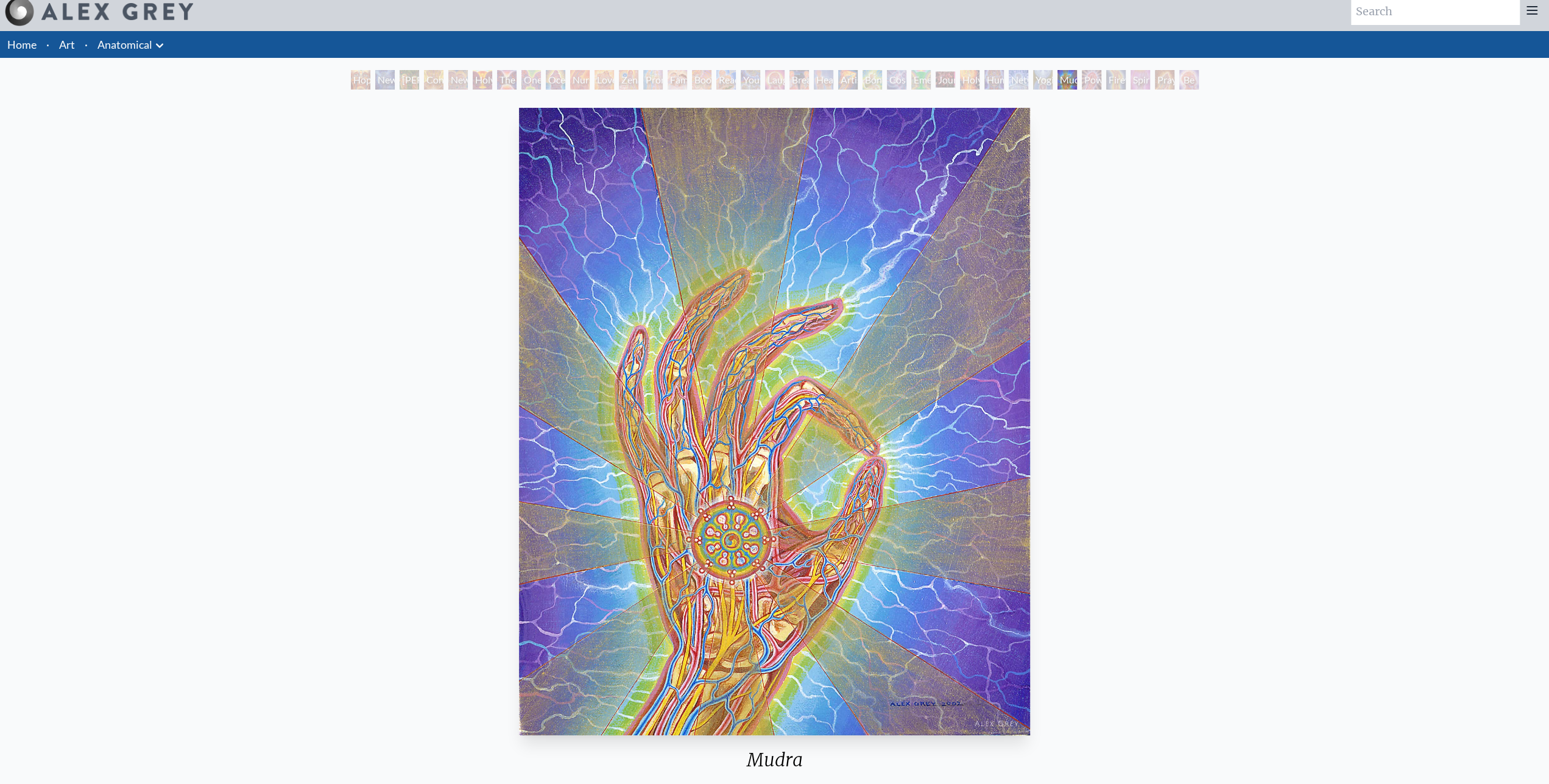
click at [1085, 75] on div "Power to the Peaceful" at bounding box center [1091, 79] width 19 height 19
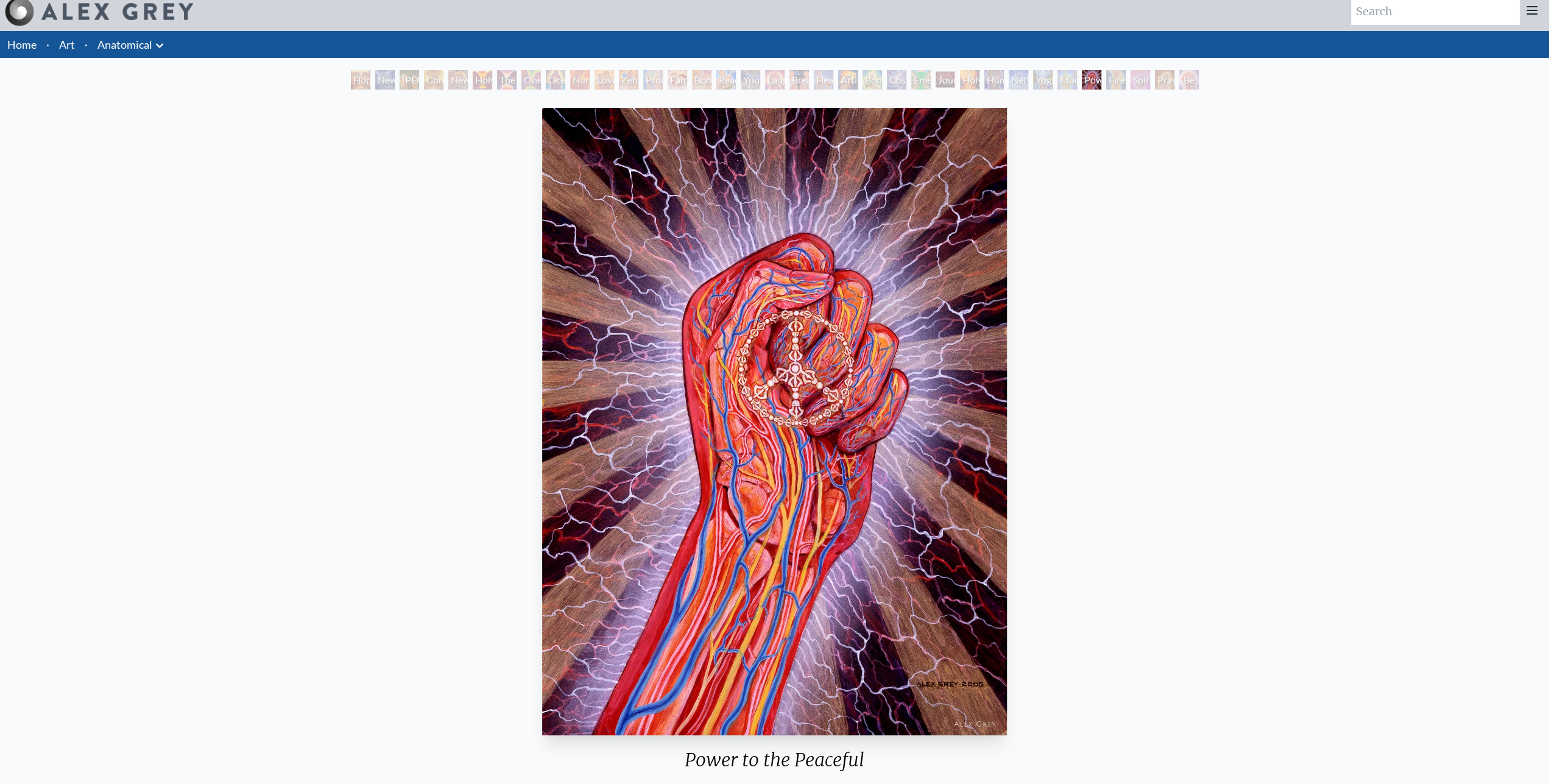
click at [1113, 86] on div "Firewalking" at bounding box center [1116, 79] width 19 height 19
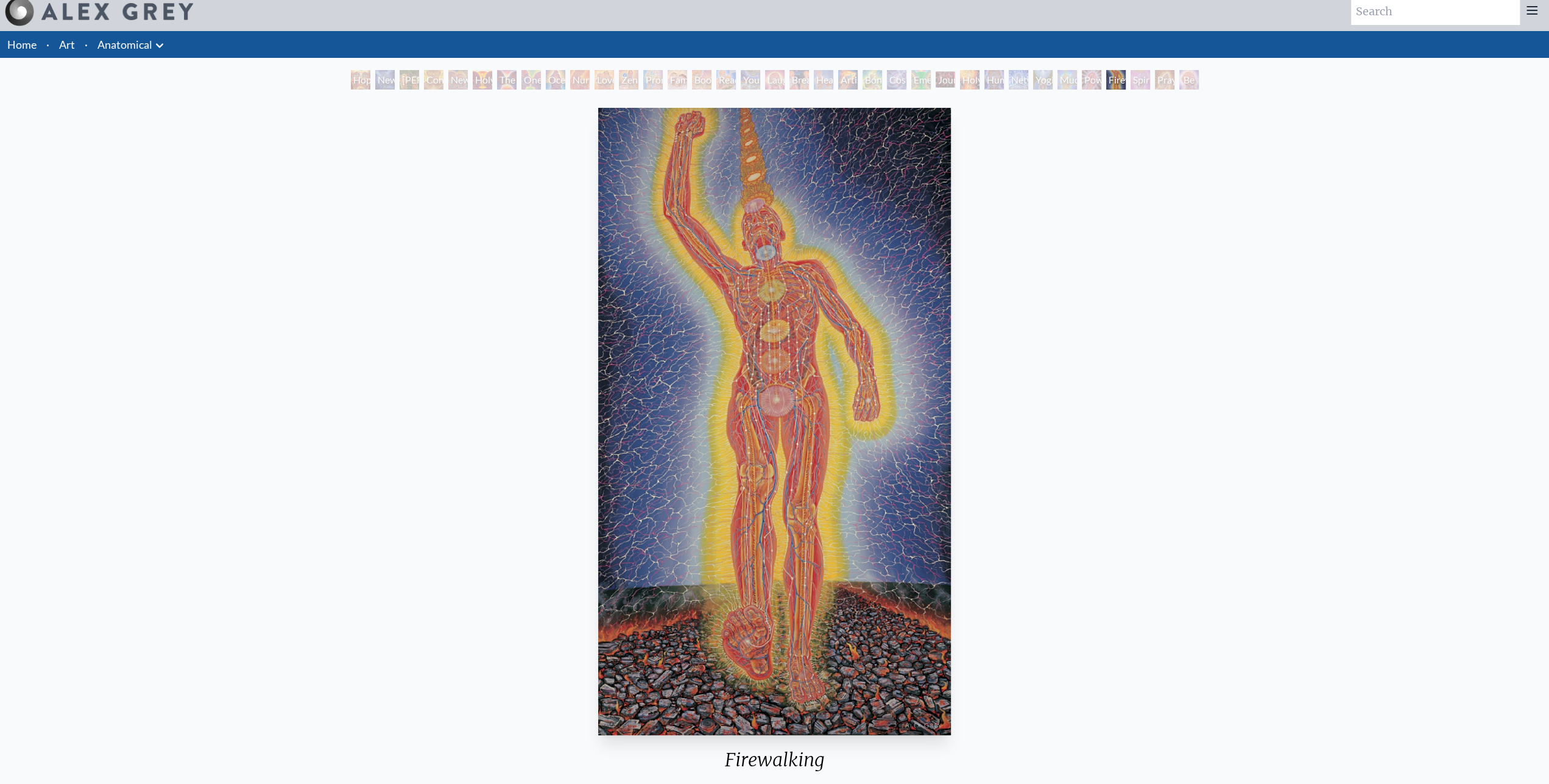
click at [1136, 86] on div "Spirit Animates the Flesh" at bounding box center [1140, 79] width 19 height 19
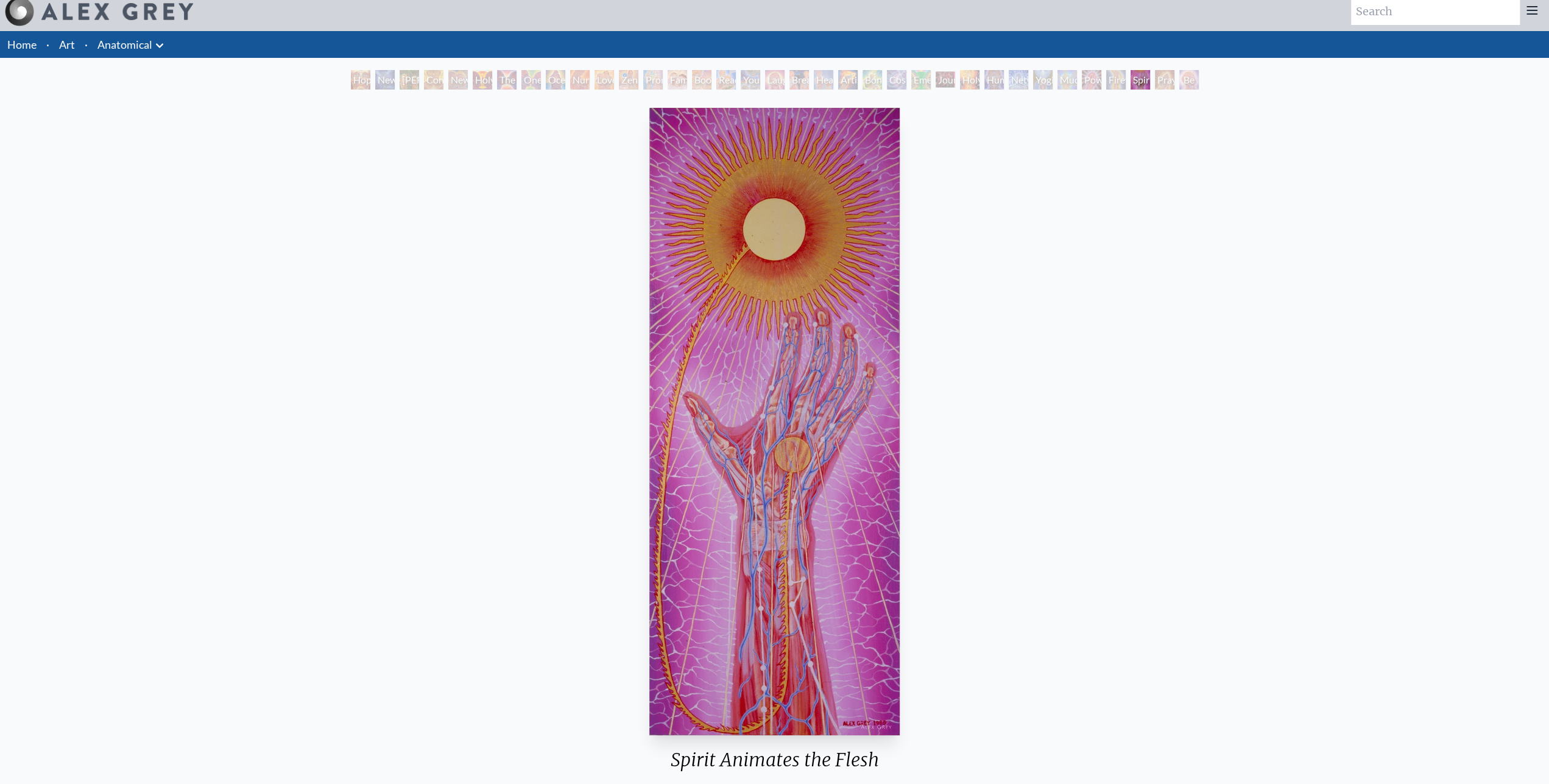
click at [1164, 79] on div "Praying Hands" at bounding box center [1164, 79] width 19 height 19
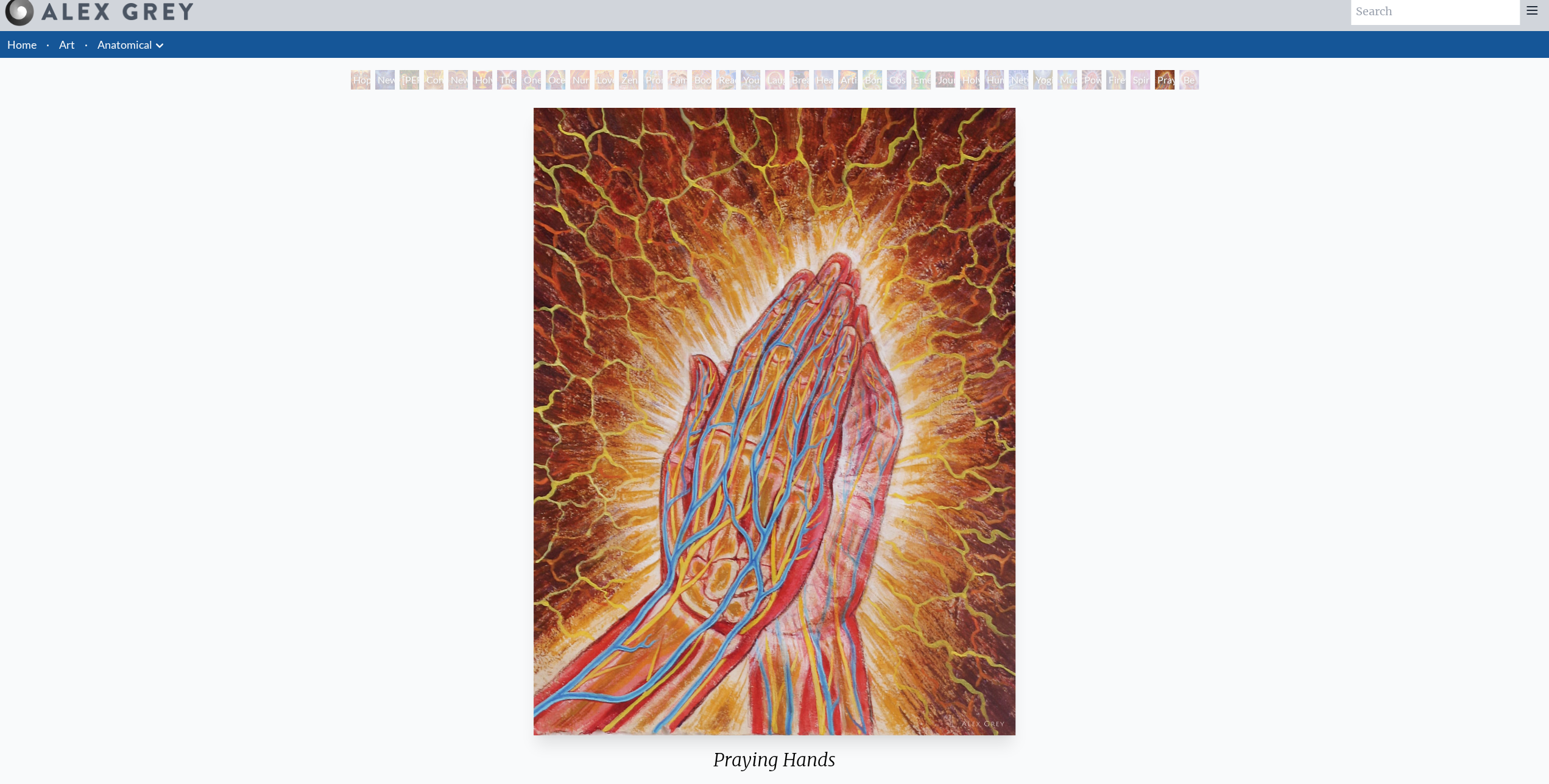
click at [1193, 79] on div "Be a Good Human Being" at bounding box center [1189, 79] width 19 height 19
